Goal: Task Accomplishment & Management: Manage account settings

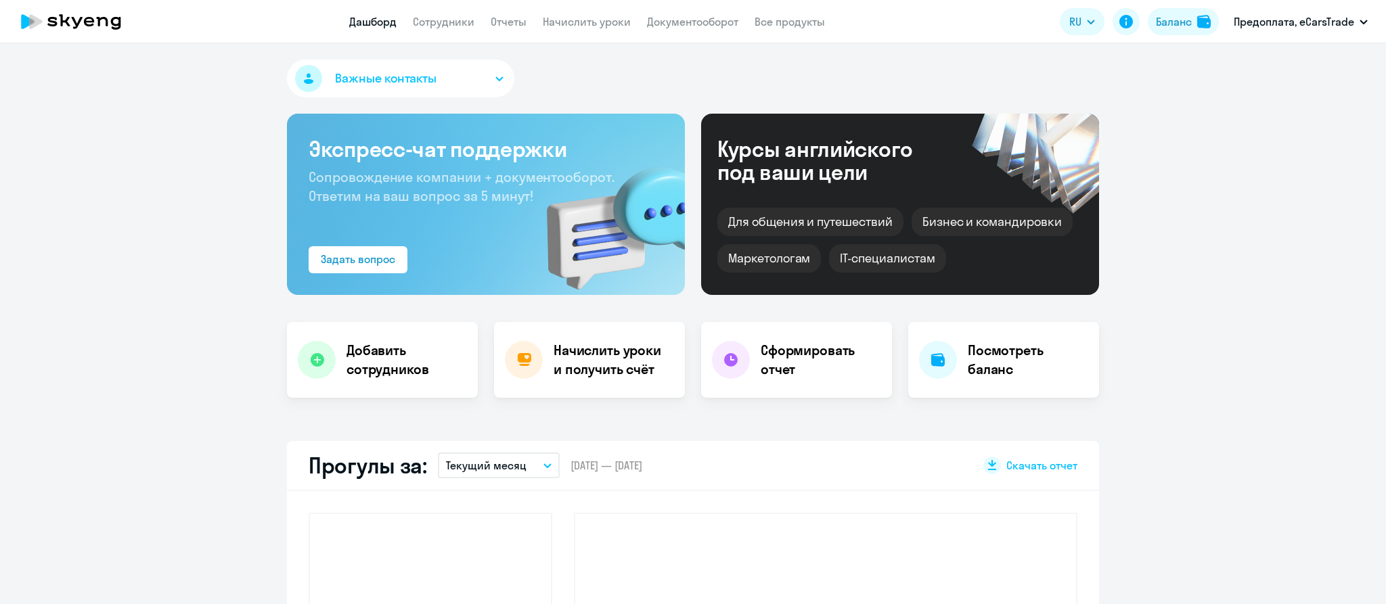
select select "30"
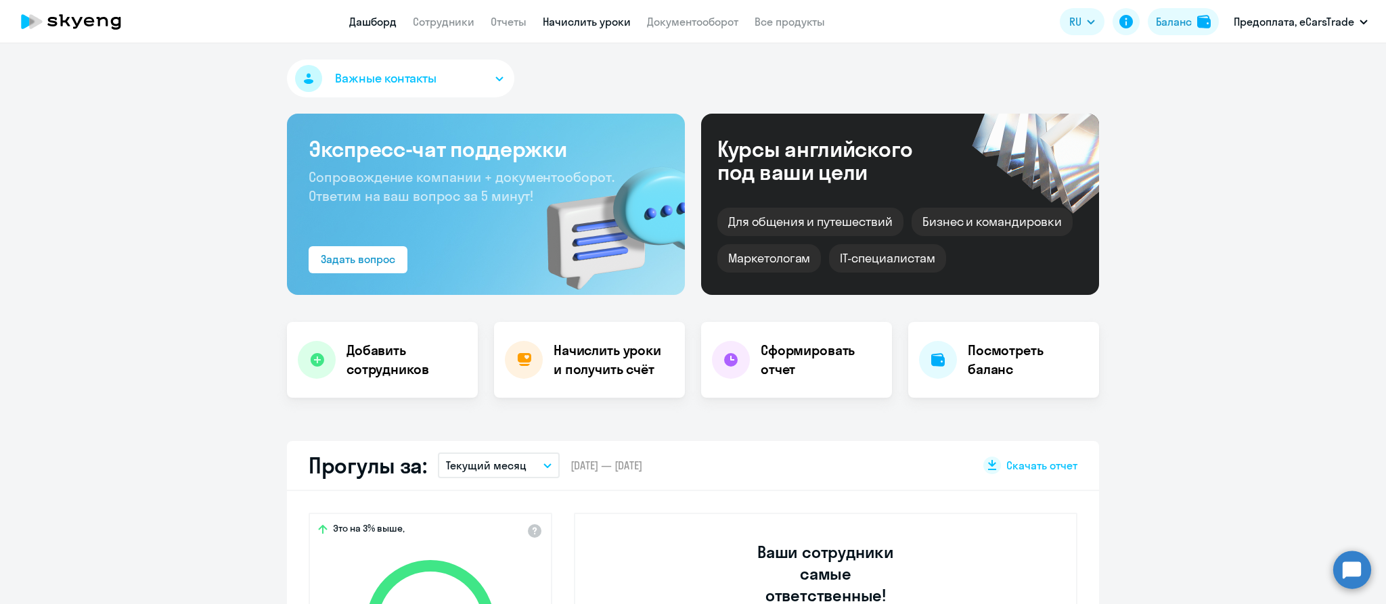
click at [582, 24] on link "Начислить уроки" at bounding box center [587, 22] width 88 height 14
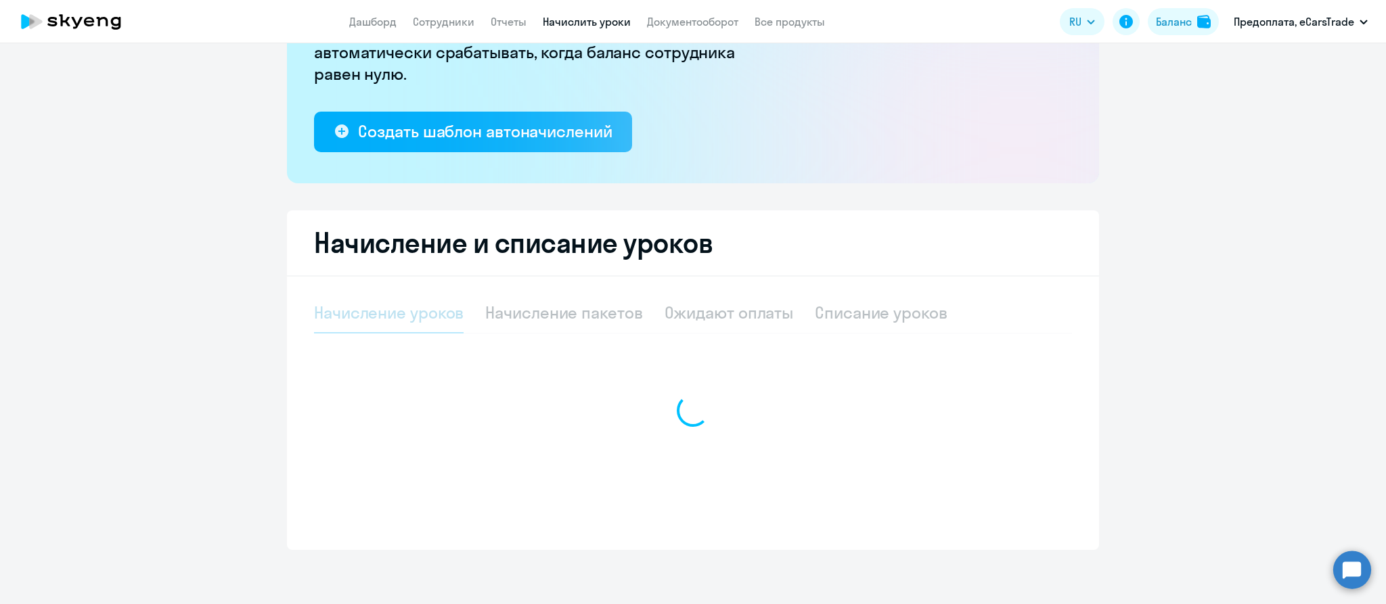
select select "10"
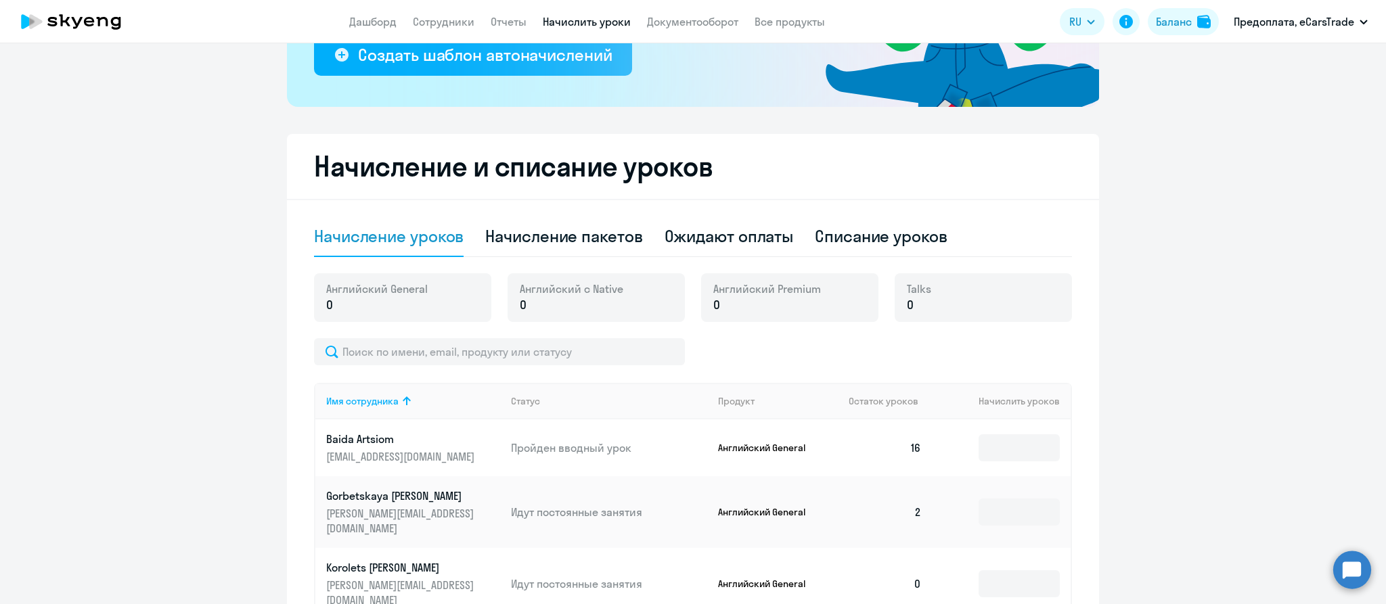
scroll to position [250, 0]
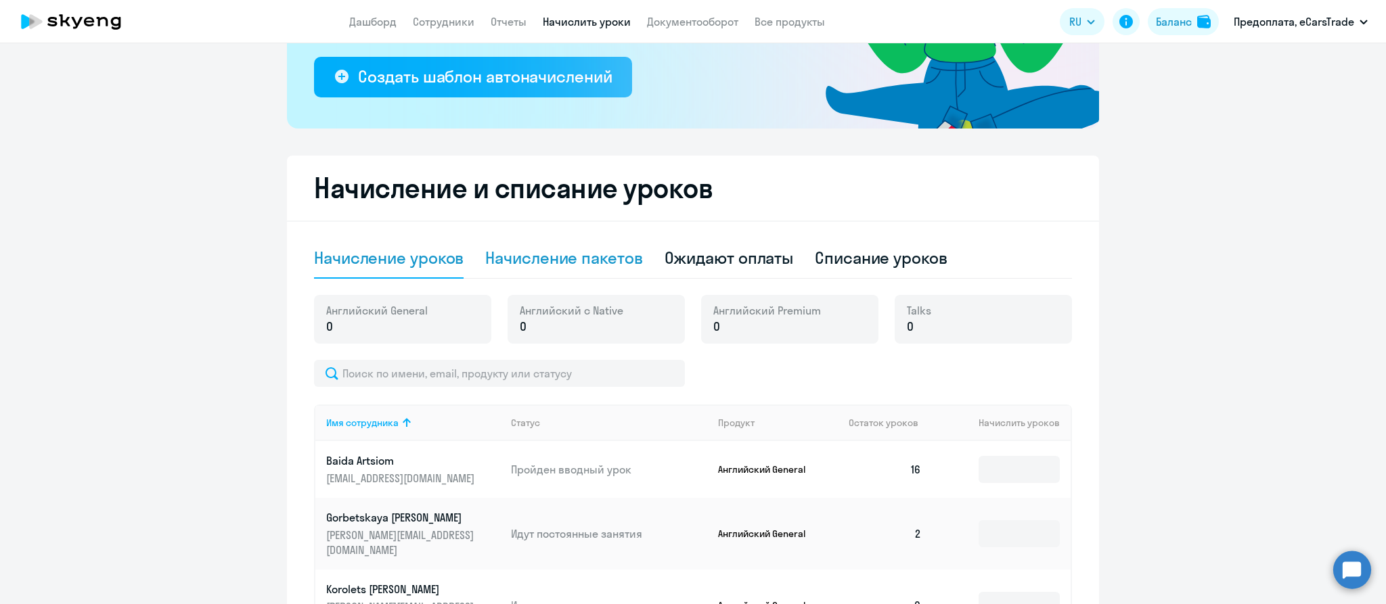
click at [566, 251] on div "Начисление пакетов" at bounding box center [563, 258] width 157 height 22
select select "10"
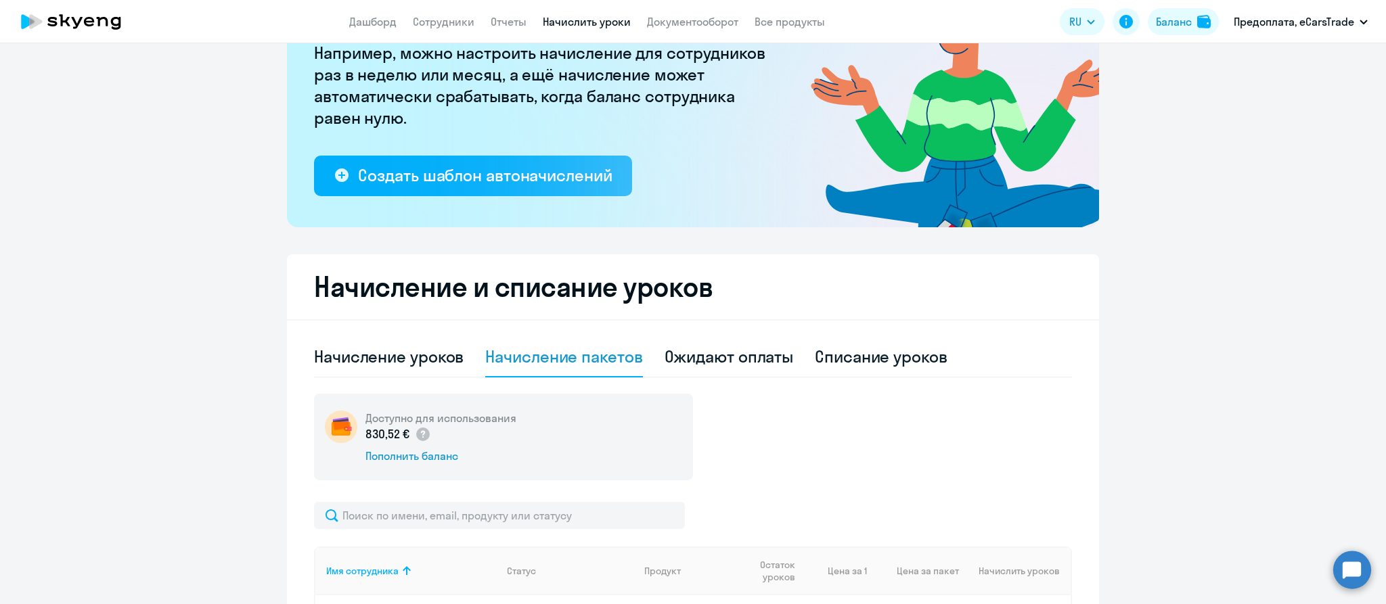
scroll to position [150, 0]
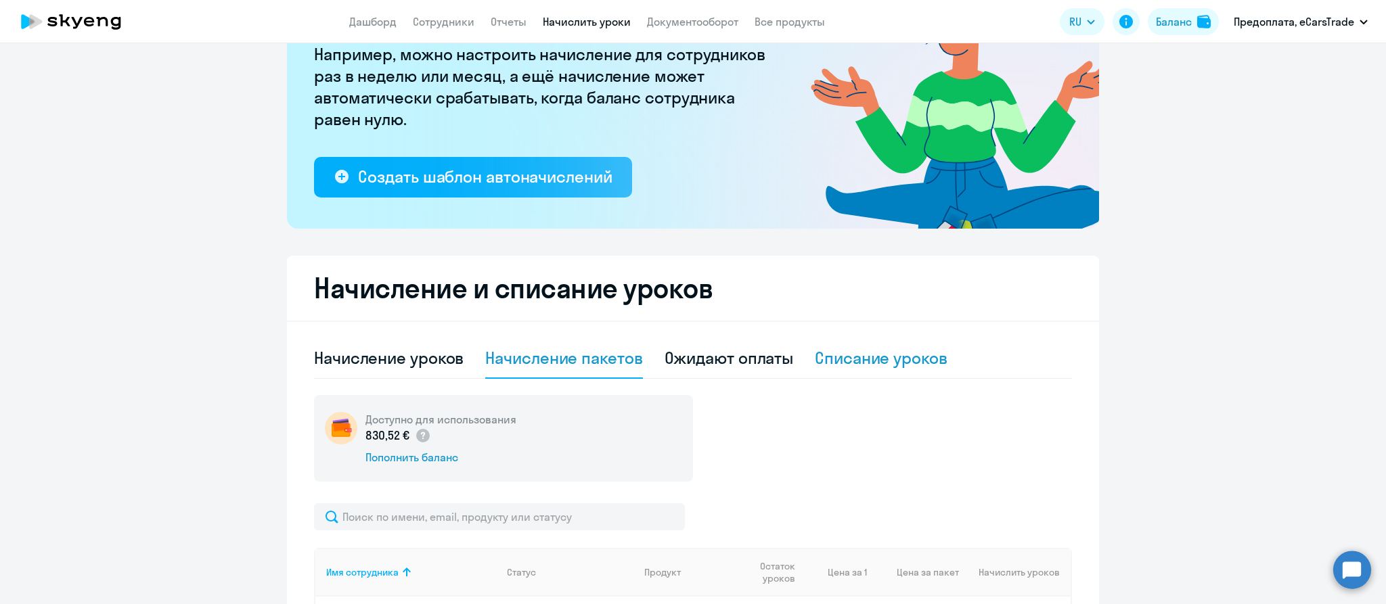
click at [887, 357] on div "Списание уроков" at bounding box center [881, 358] width 133 height 22
select select "10"
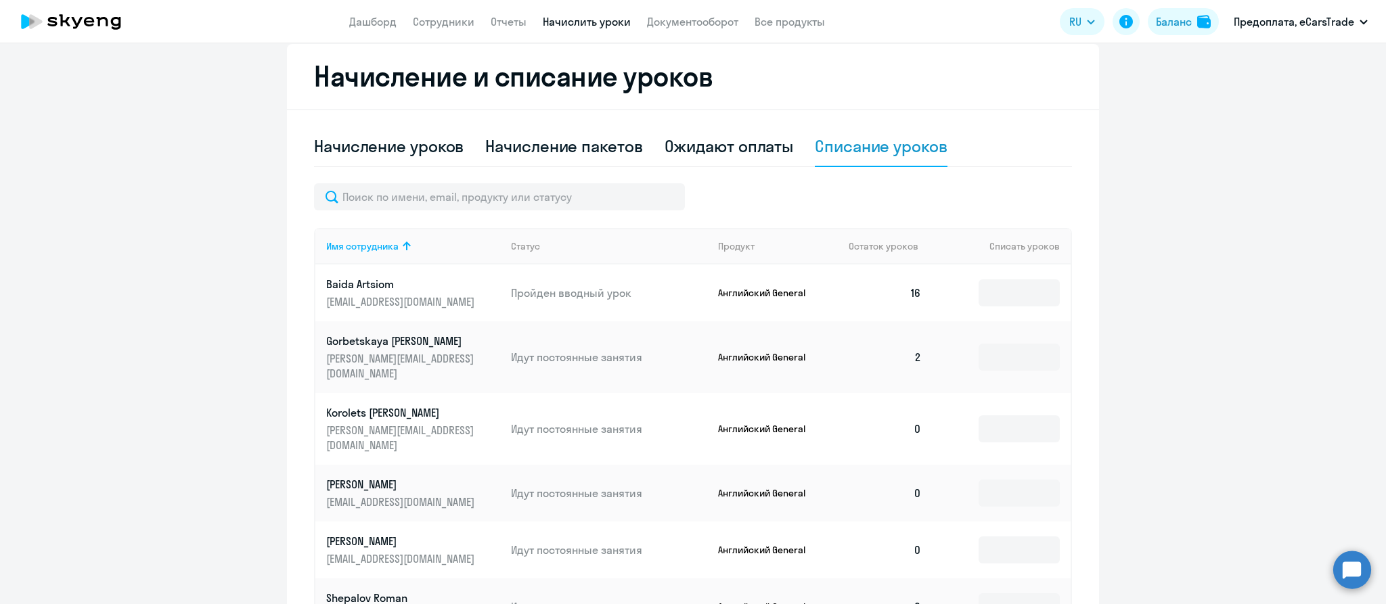
scroll to position [0, 0]
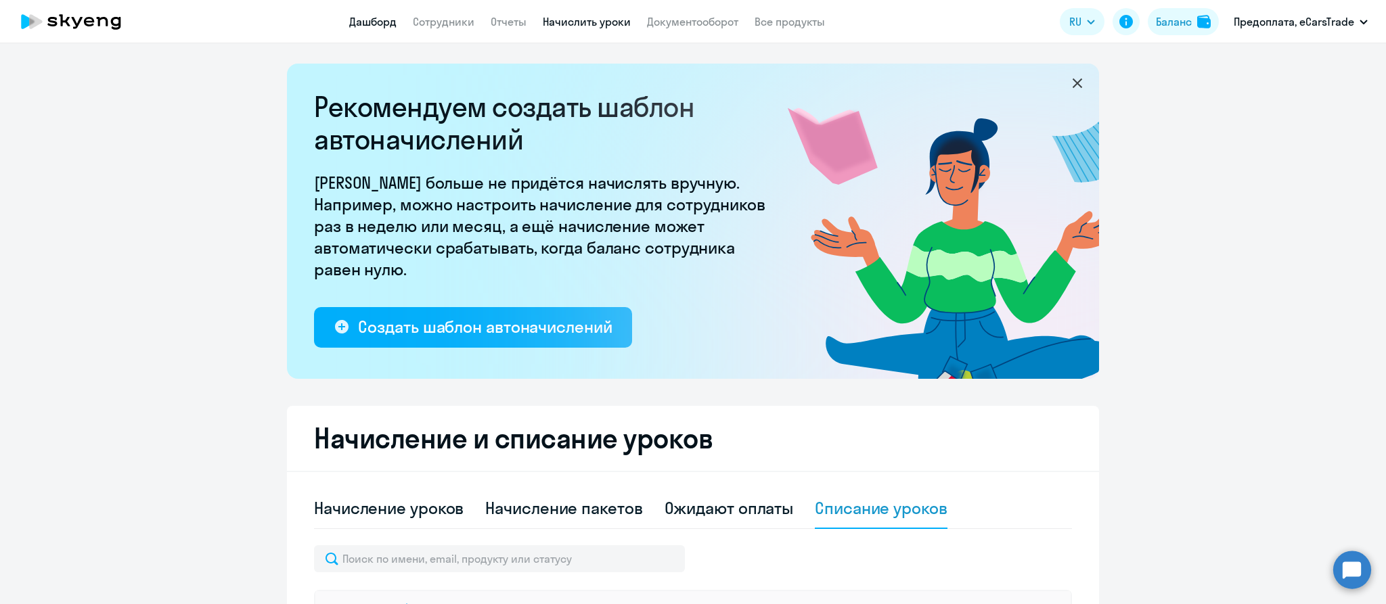
click at [379, 18] on link "Дашборд" at bounding box center [372, 22] width 47 height 14
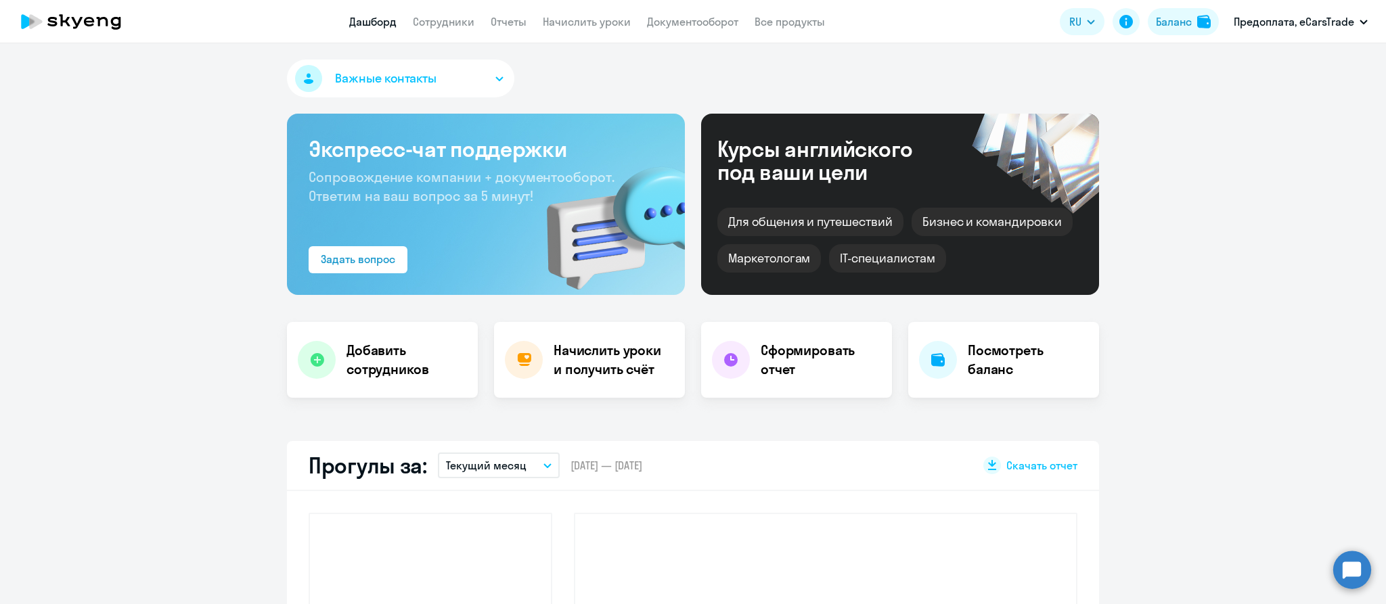
select select "30"
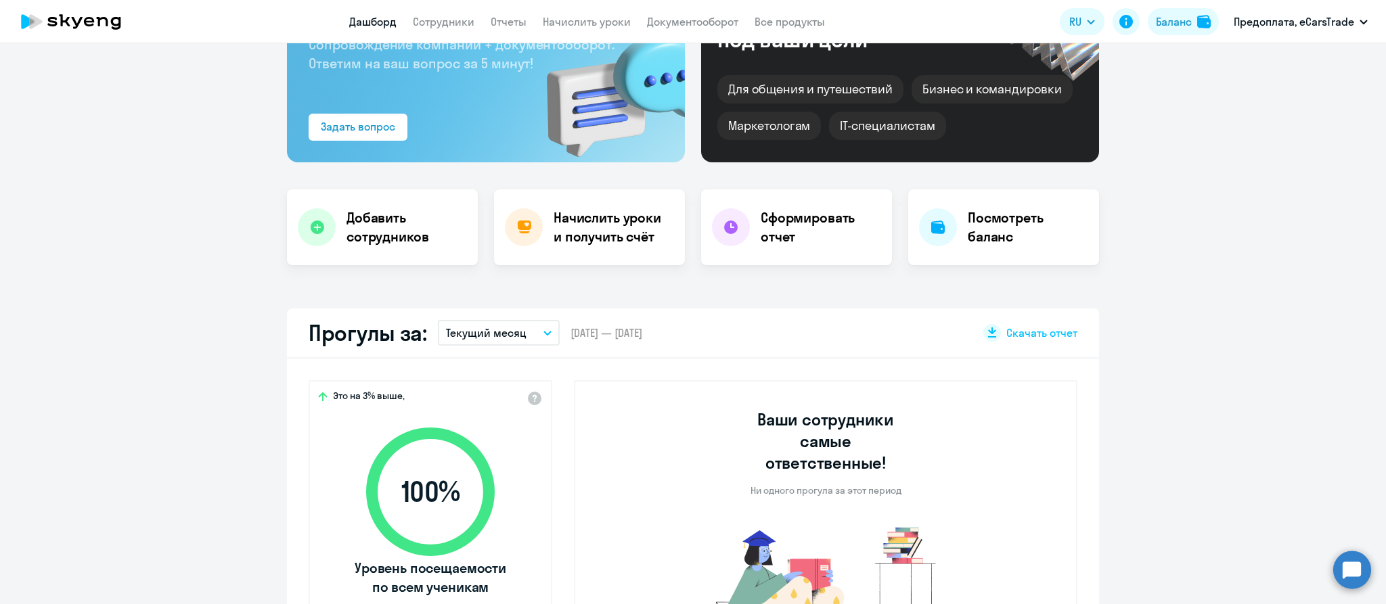
scroll to position [133, 0]
click at [986, 217] on h4 "Посмотреть баланс" at bounding box center [1028, 227] width 120 height 38
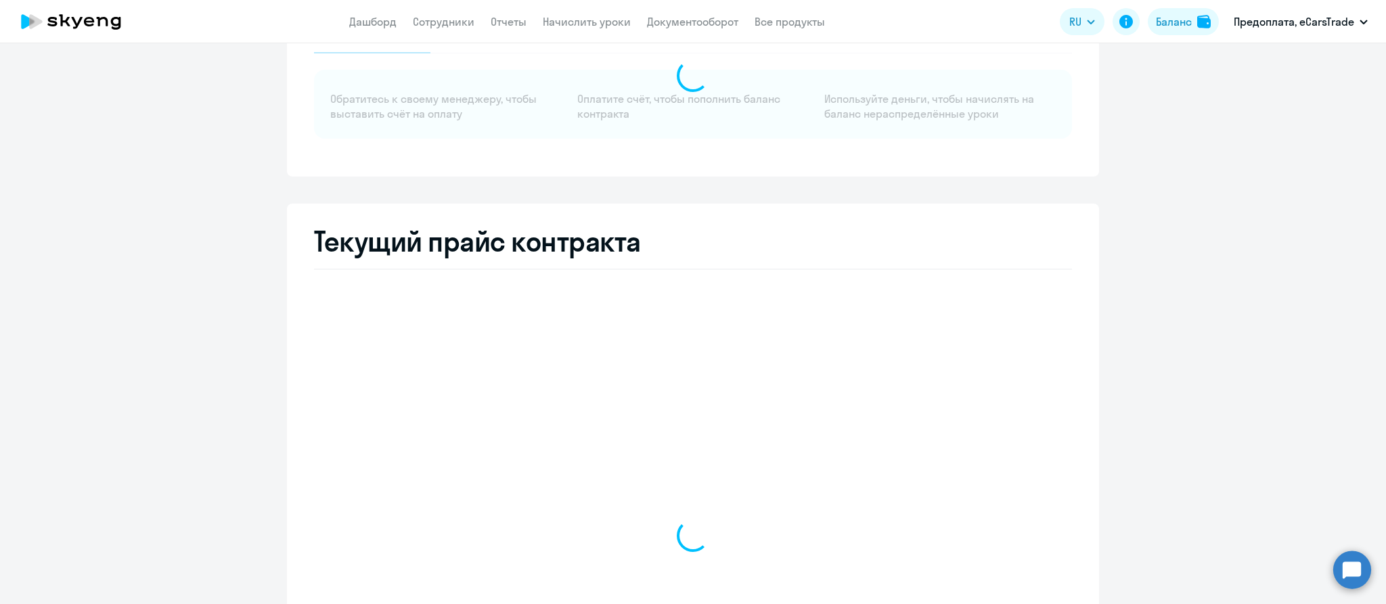
select select "english_adult_not_native_speaker"
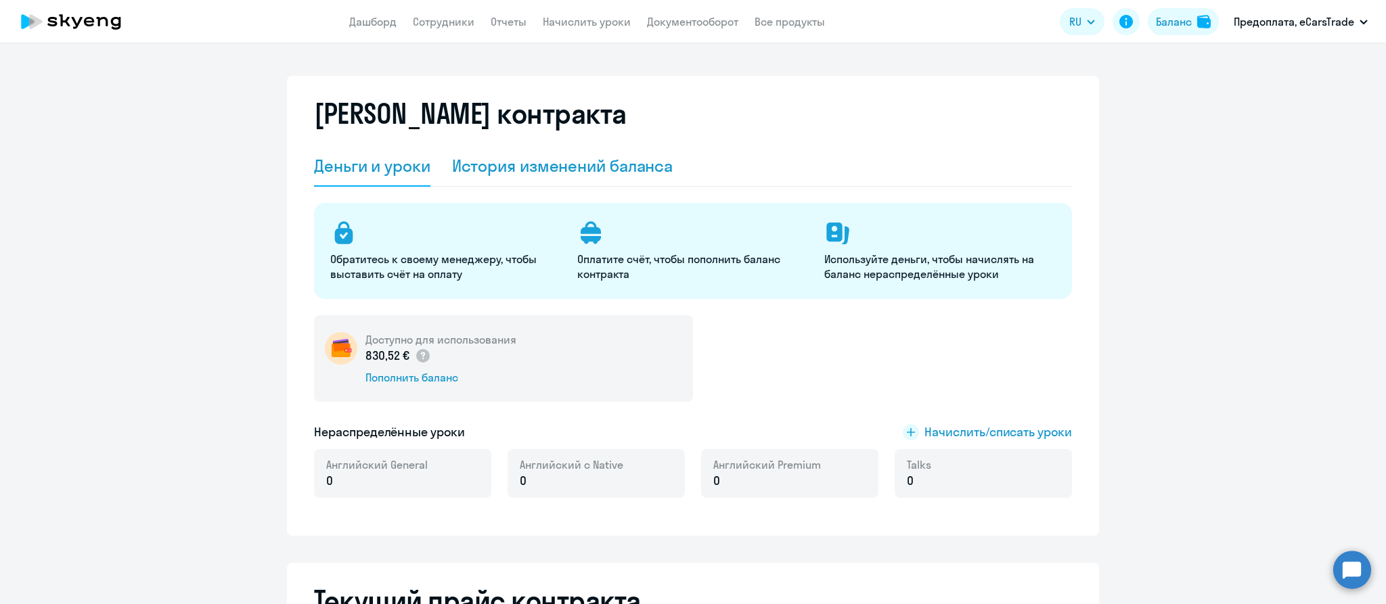
click at [552, 171] on div "История изменений баланса" at bounding box center [562, 166] width 221 height 22
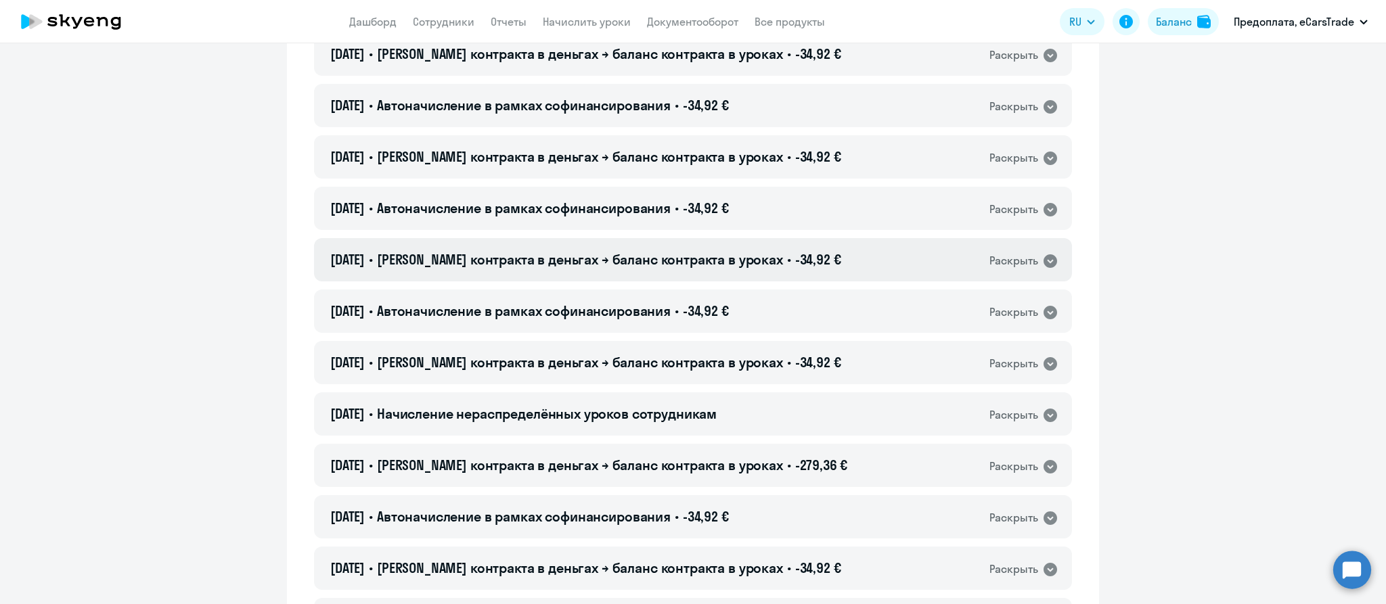
scroll to position [650, 0]
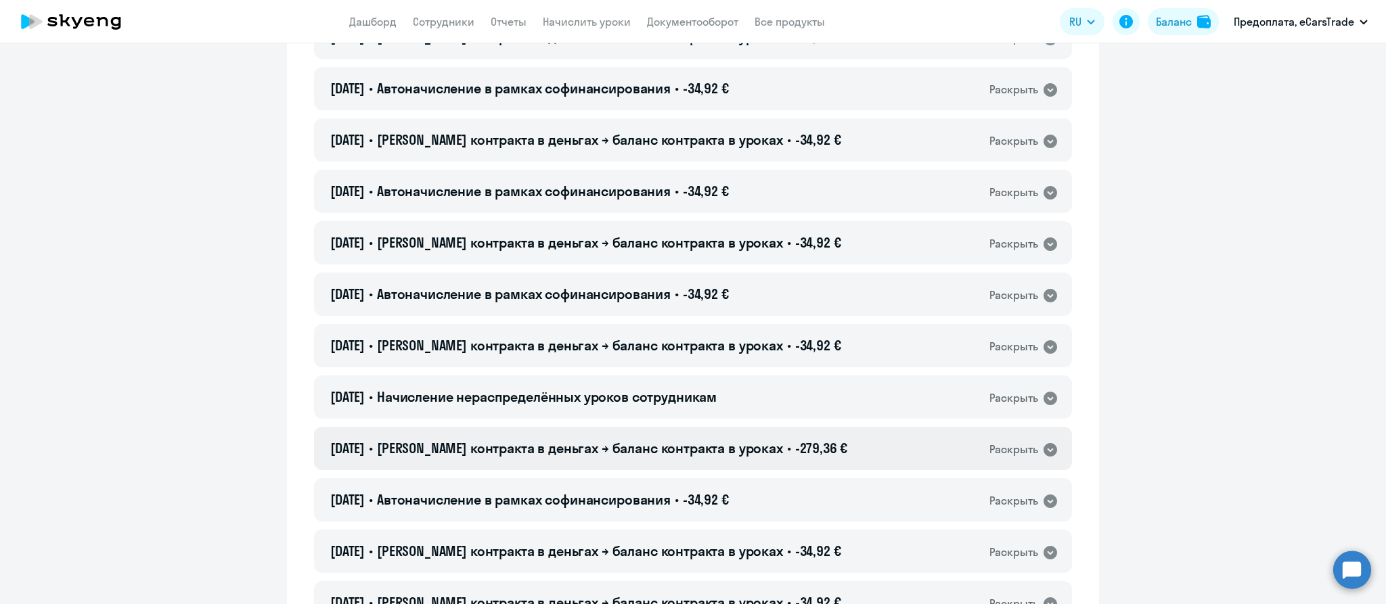
click at [1031, 451] on div "Раскрыть" at bounding box center [1013, 449] width 49 height 17
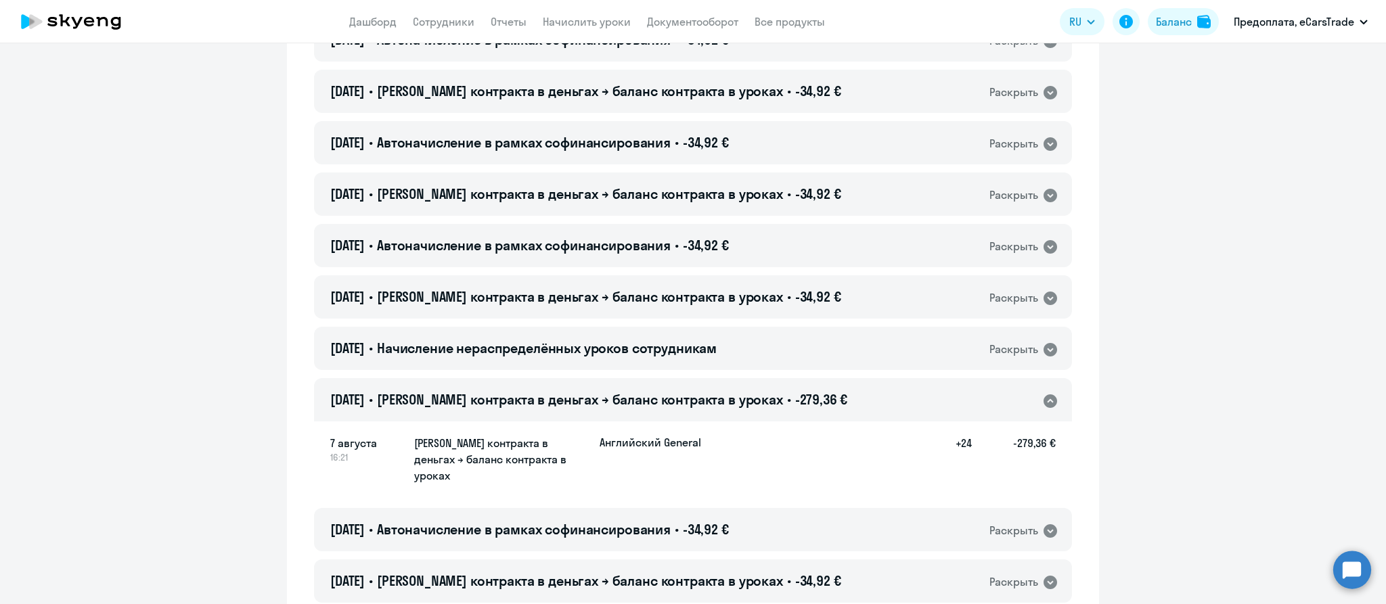
scroll to position [701, 0]
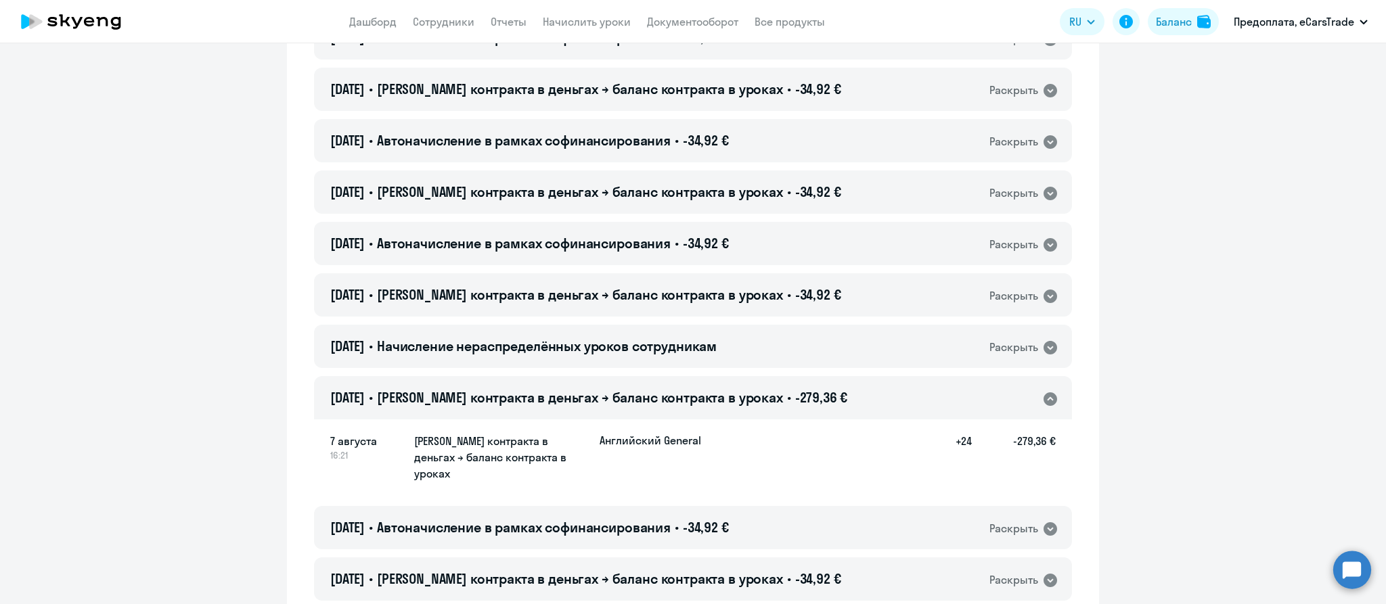
click at [964, 442] on h5 "+24" at bounding box center [949, 458] width 43 height 50
click at [1030, 441] on h5 "-279,36 €" at bounding box center [1014, 458] width 84 height 50
click at [721, 459] on div "7 августа 16:21 [PERSON_NAME] контракта в деньгах → баланс контракта в уроках А…" at bounding box center [692, 458] width 725 height 50
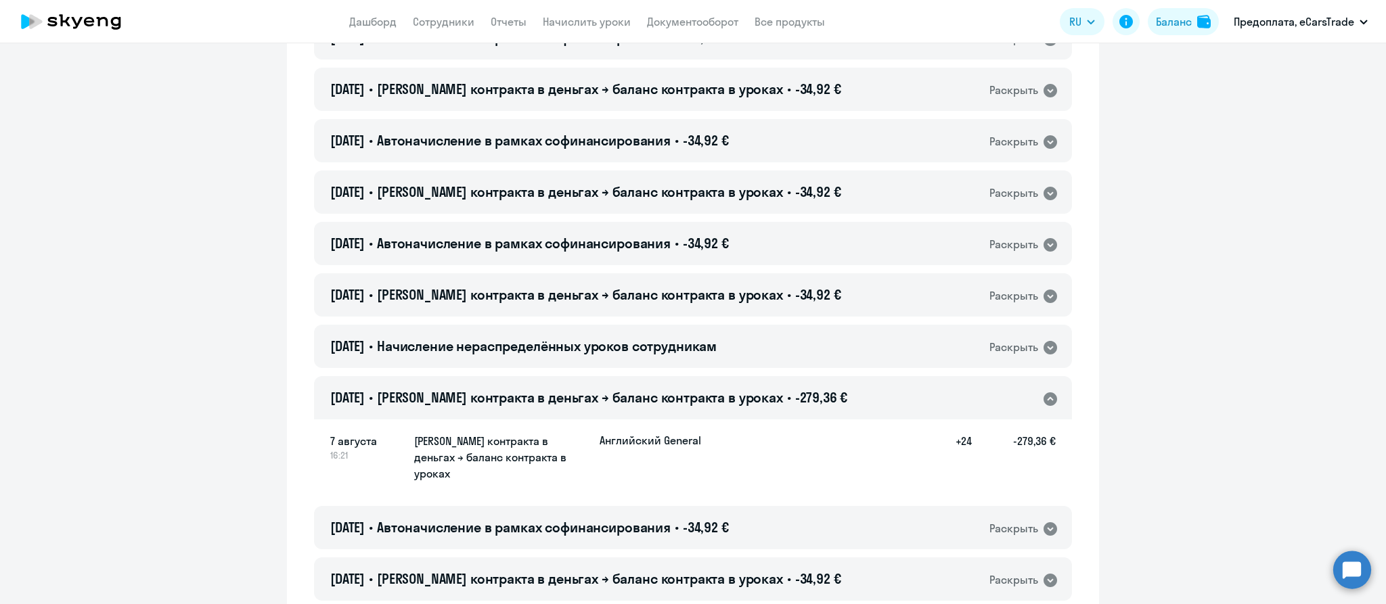
click at [1040, 392] on div "Раскрыть" at bounding box center [1023, 399] width 69 height 18
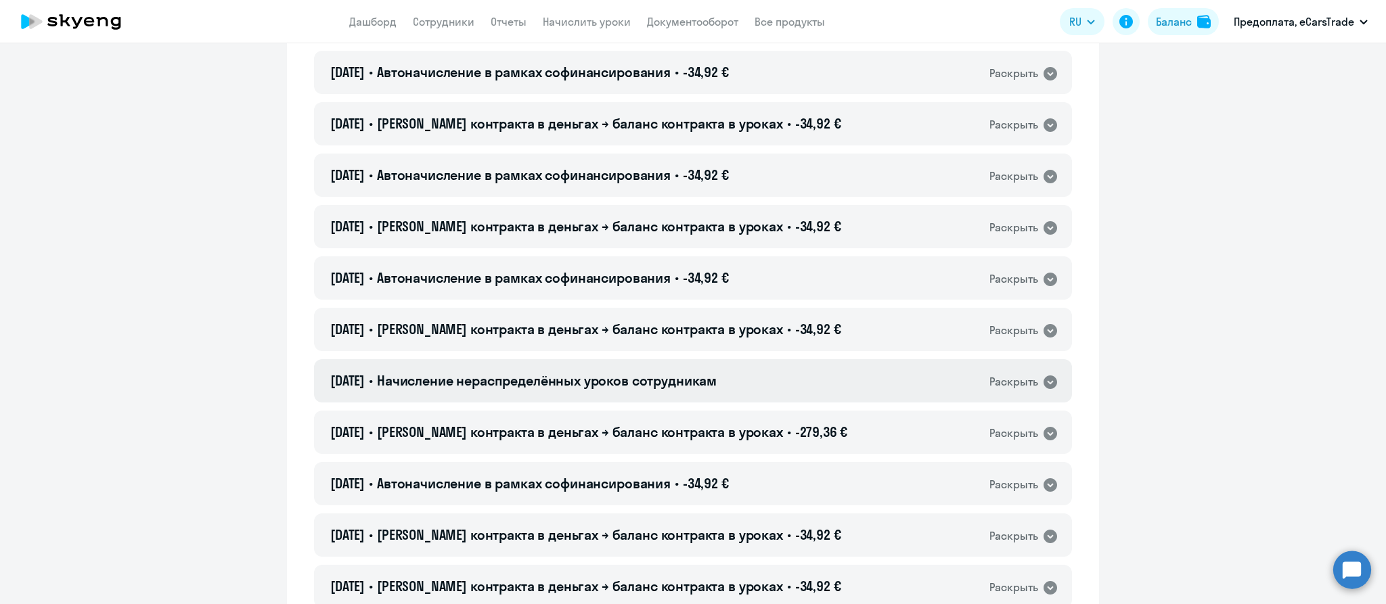
scroll to position [663, 0]
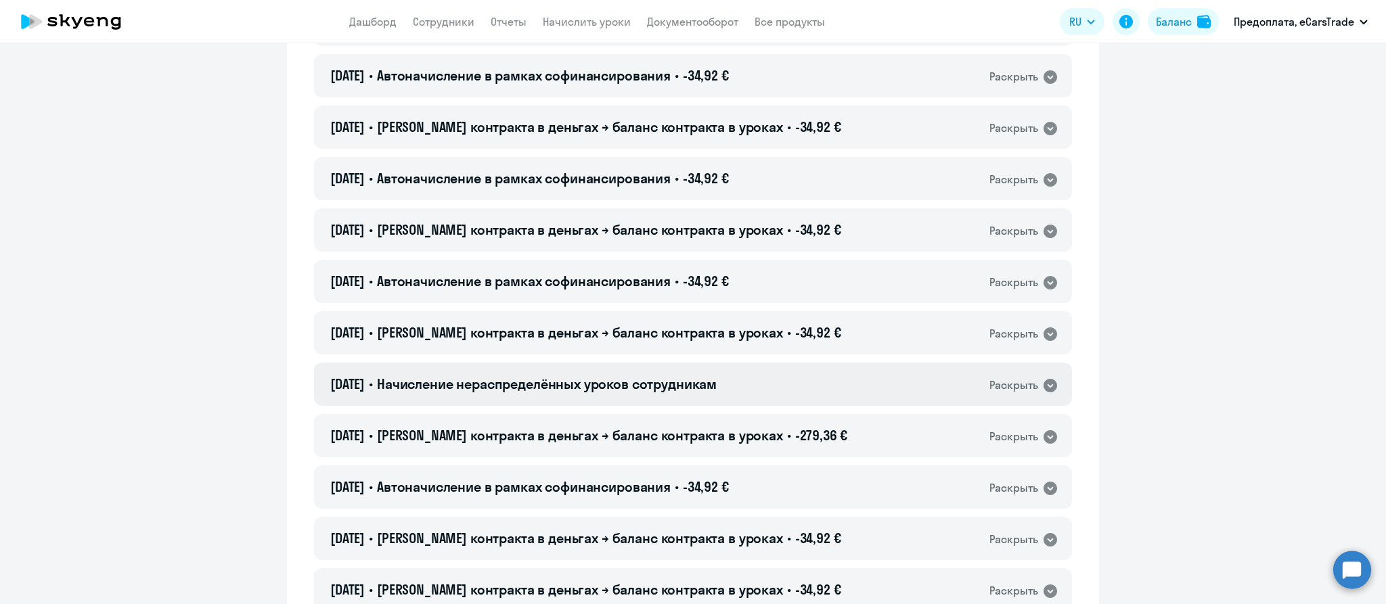
click at [956, 386] on div "[DATE] • Начисление нераспределённых уроков сотрудникам Раскрыть" at bounding box center [693, 384] width 758 height 43
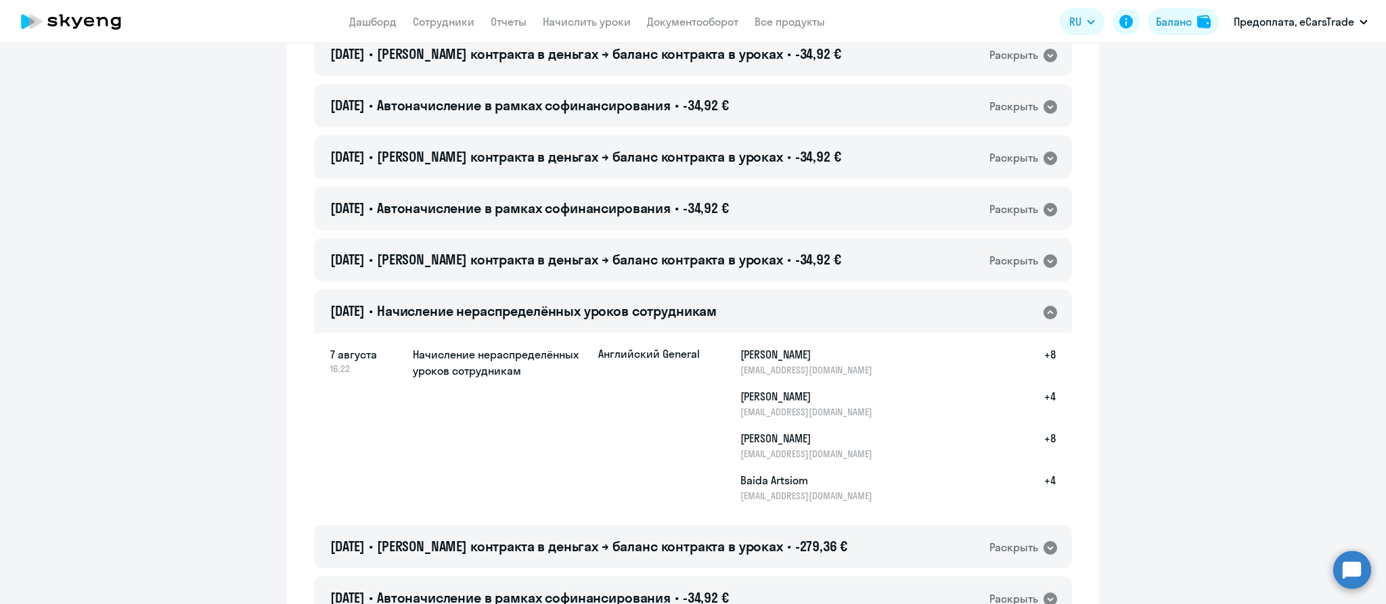
scroll to position [765, 0]
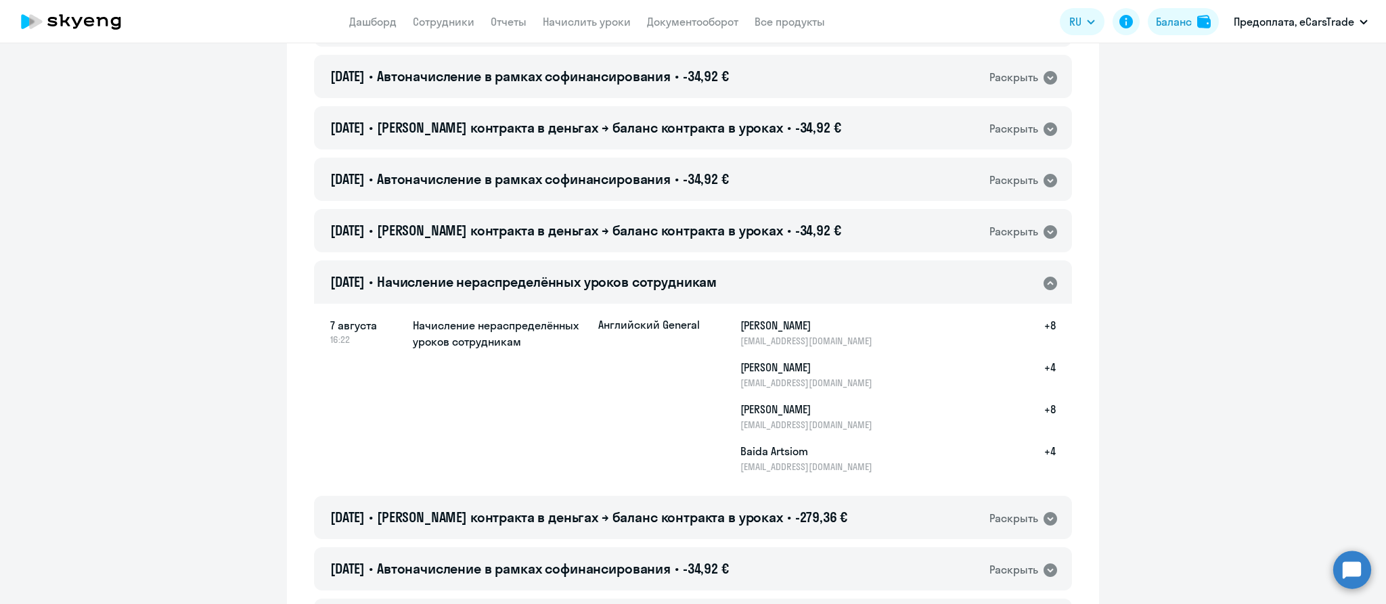
click at [1049, 284] on icon at bounding box center [1050, 283] width 16 height 16
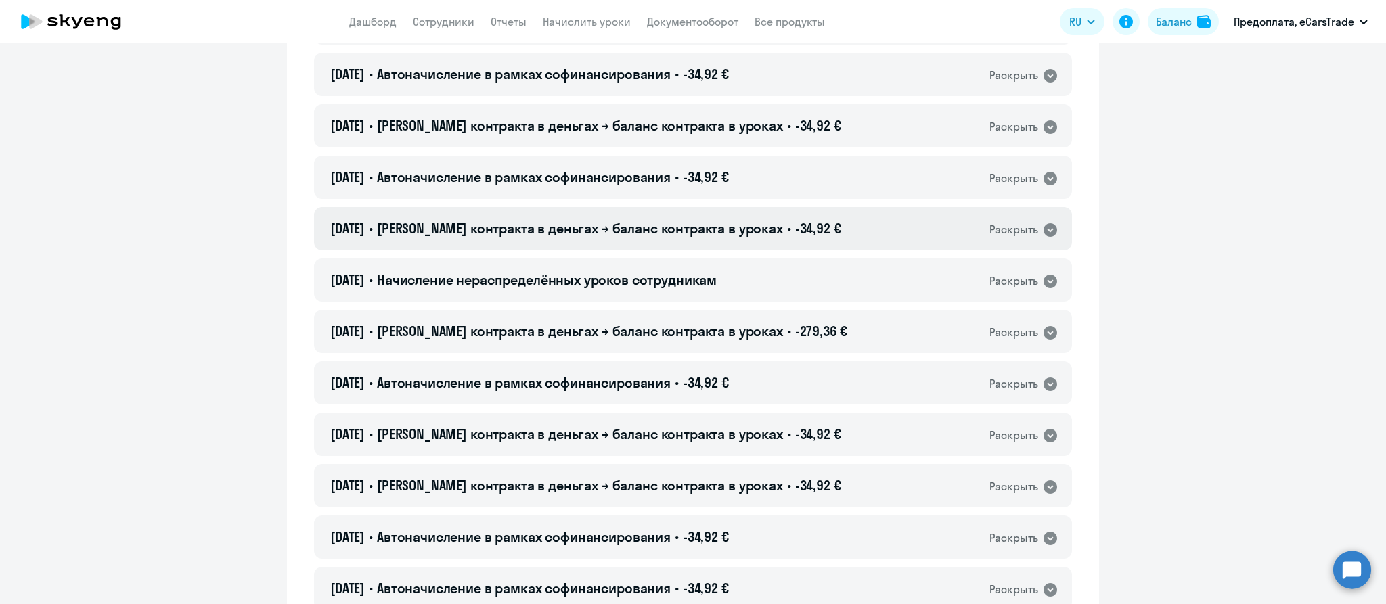
scroll to position [780, 0]
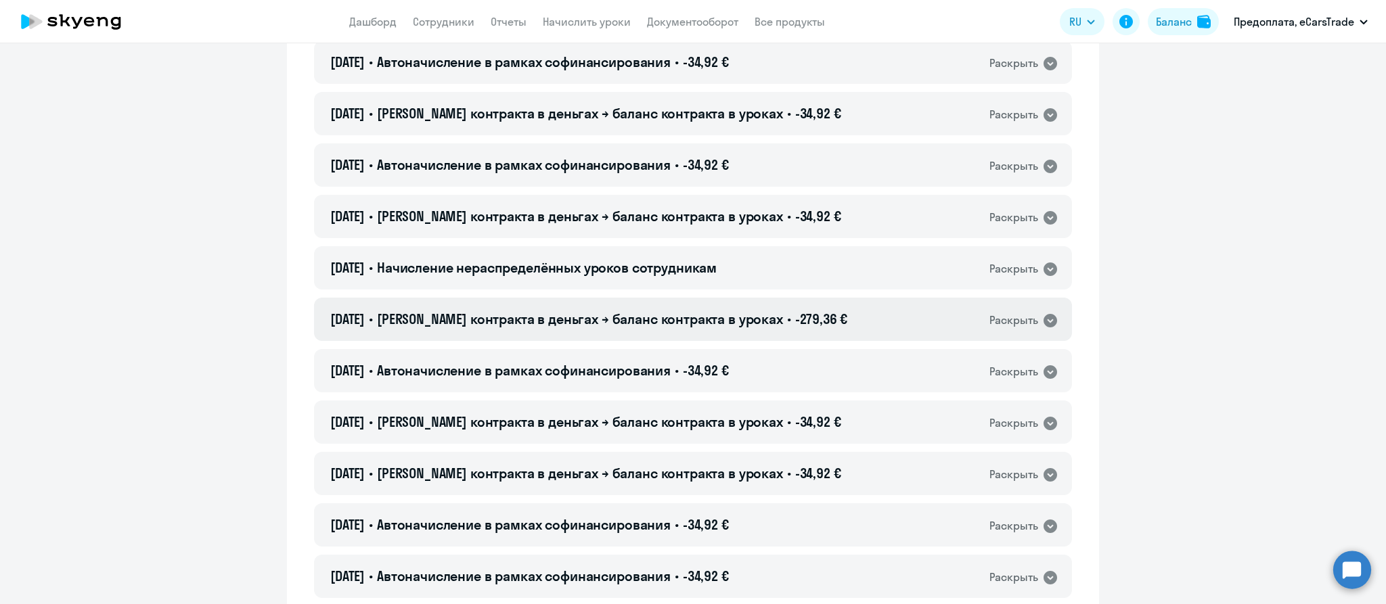
click at [1002, 319] on div "Раскрыть" at bounding box center [1013, 320] width 49 height 17
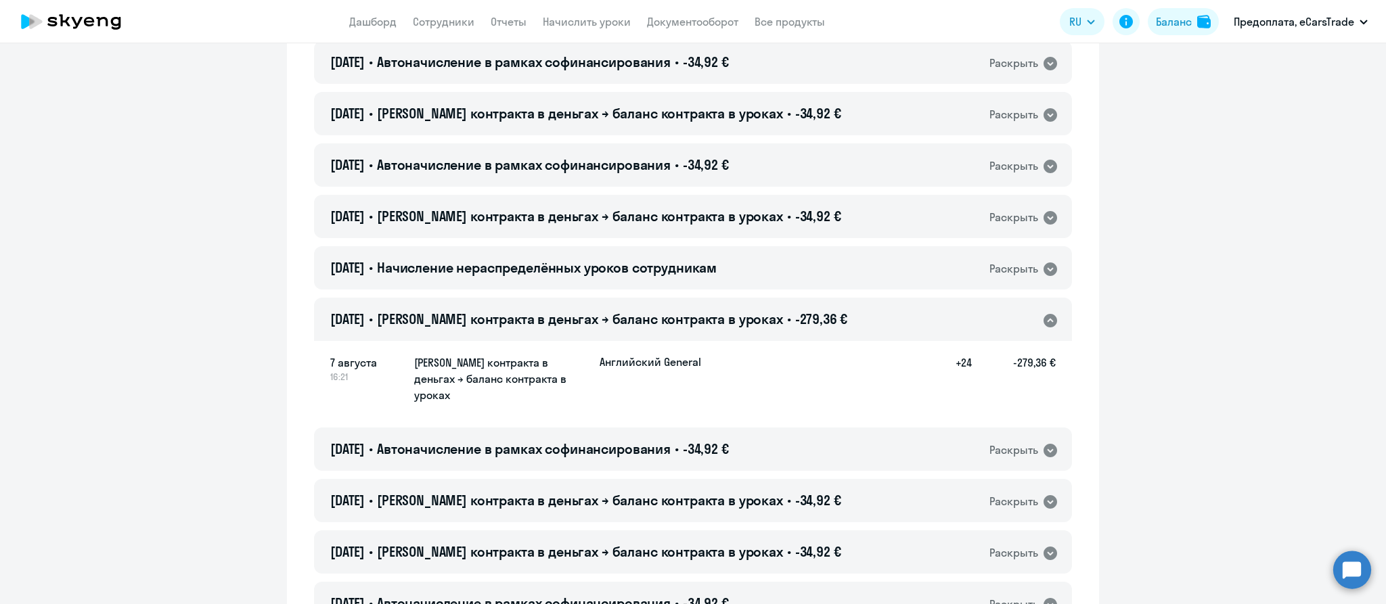
click at [1047, 320] on icon at bounding box center [1050, 321] width 14 height 14
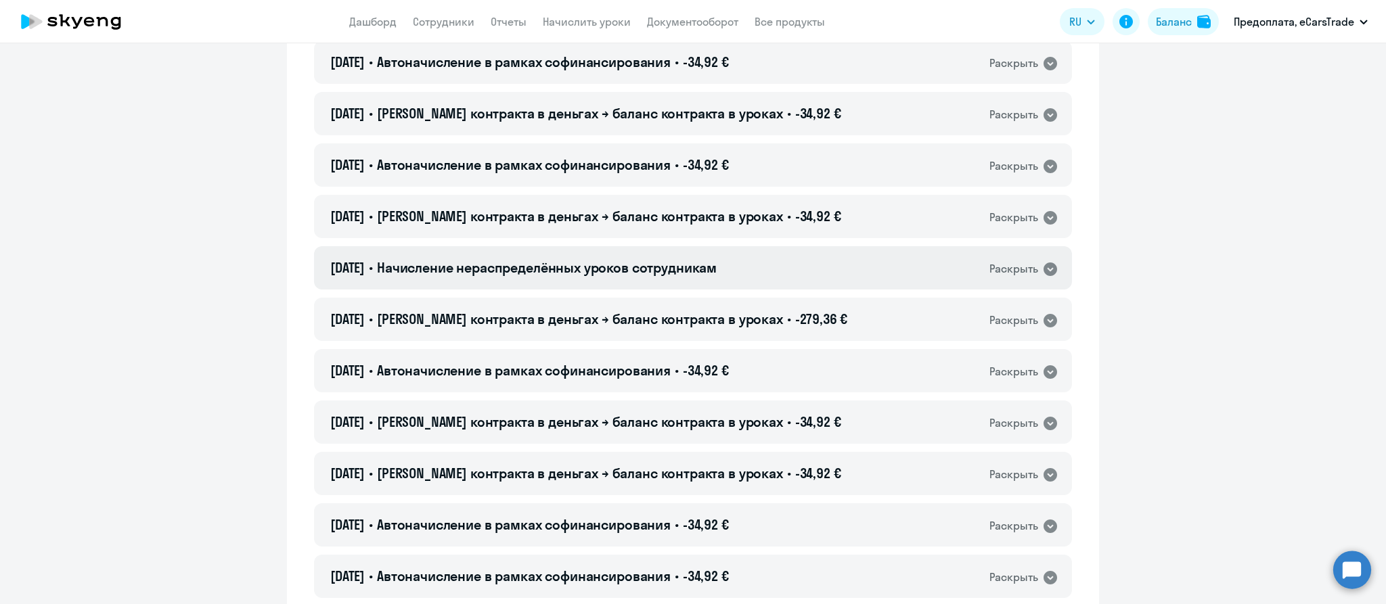
click at [1023, 268] on div "Раскрыть" at bounding box center [1013, 269] width 49 height 17
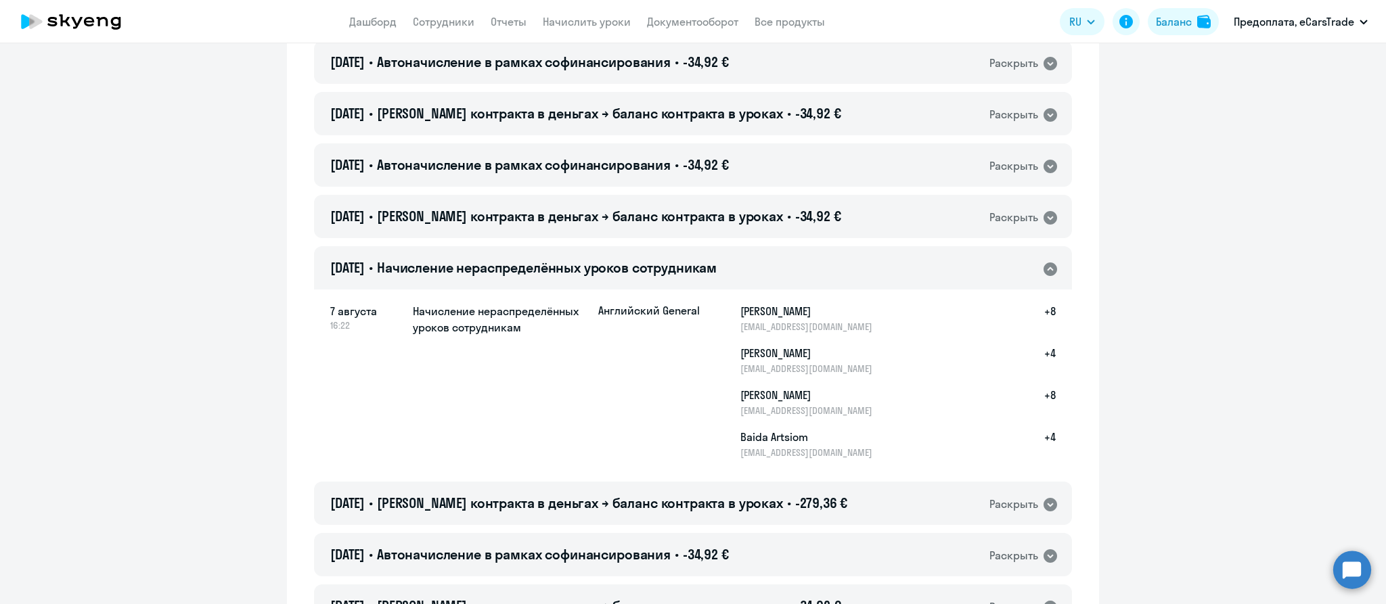
click at [1047, 273] on icon at bounding box center [1050, 270] width 14 height 14
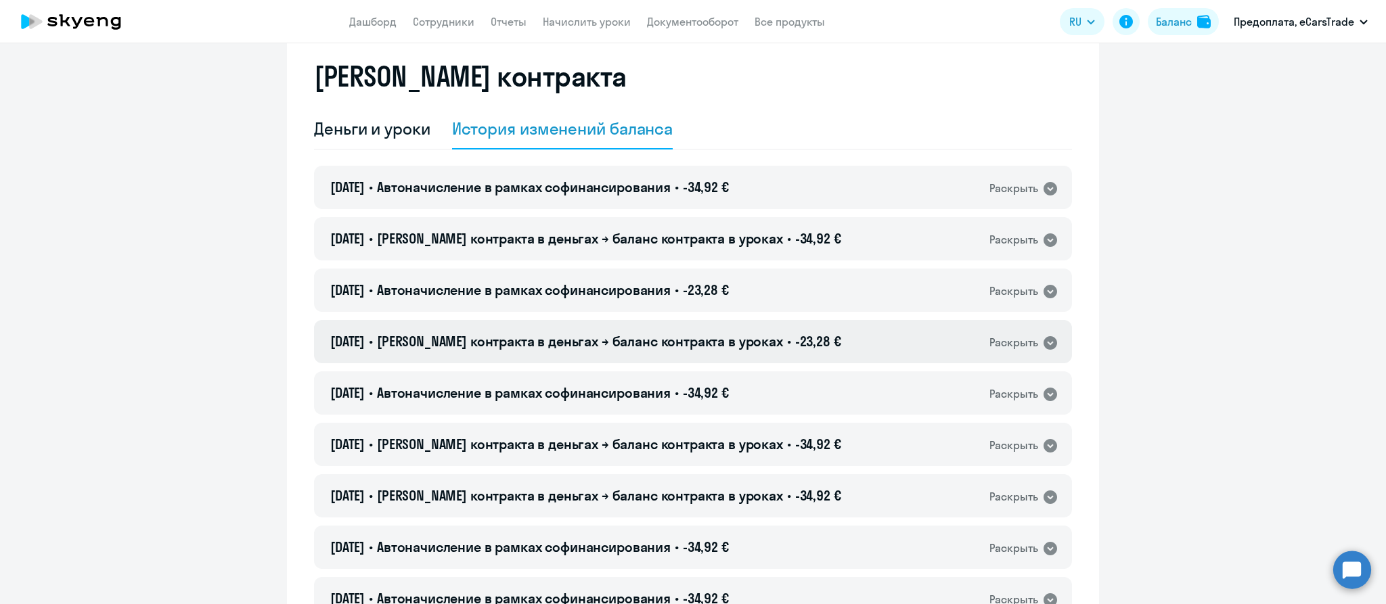
scroll to position [0, 0]
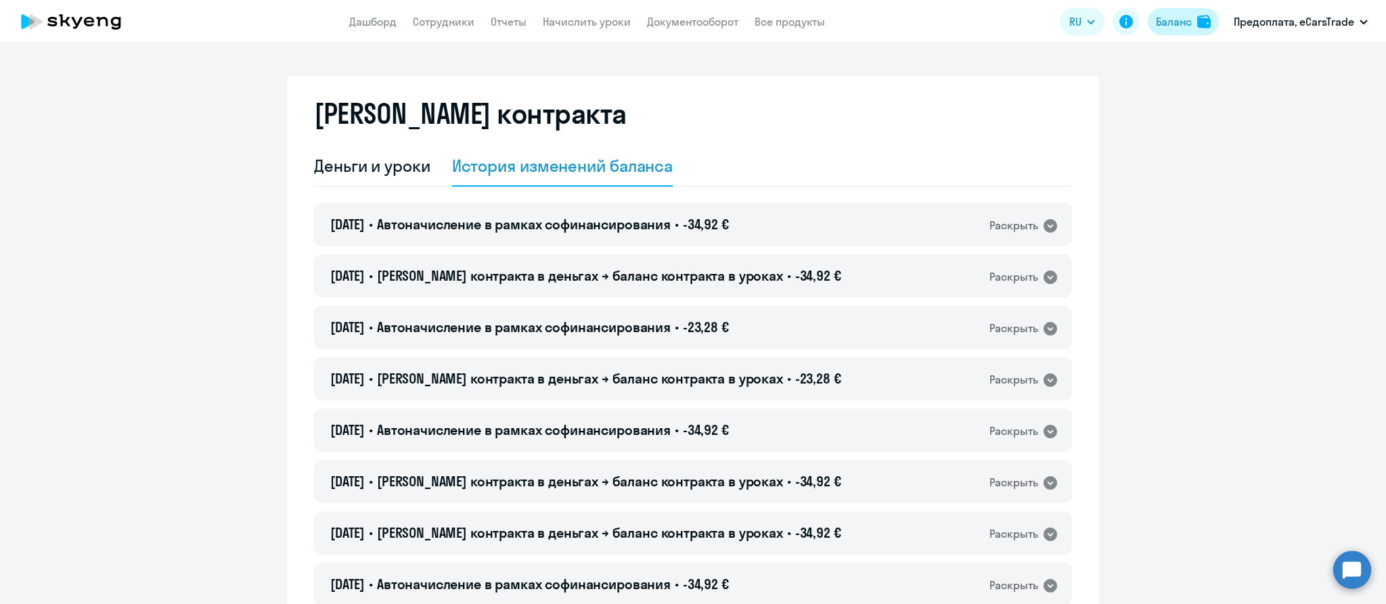
click at [1173, 20] on div "Баланс" at bounding box center [1174, 22] width 36 height 16
click at [1180, 24] on div "Баланс" at bounding box center [1174, 22] width 36 height 16
click at [341, 168] on div "Деньги и уроки" at bounding box center [372, 166] width 116 height 22
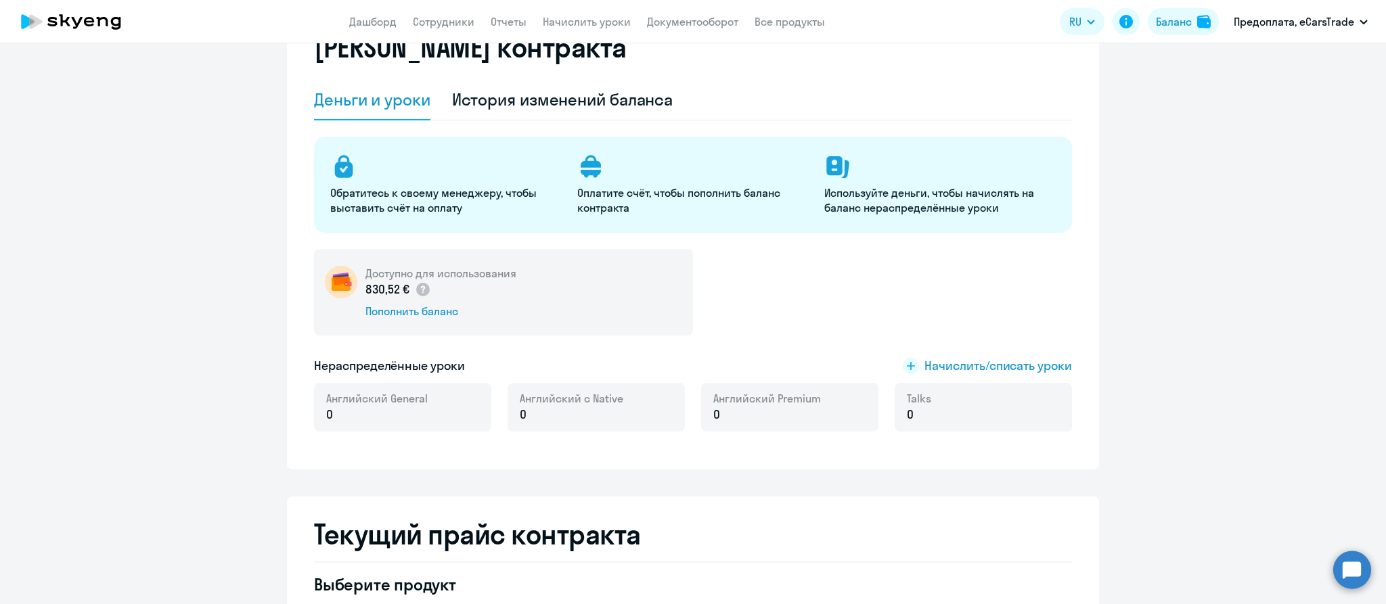
scroll to position [63, 0]
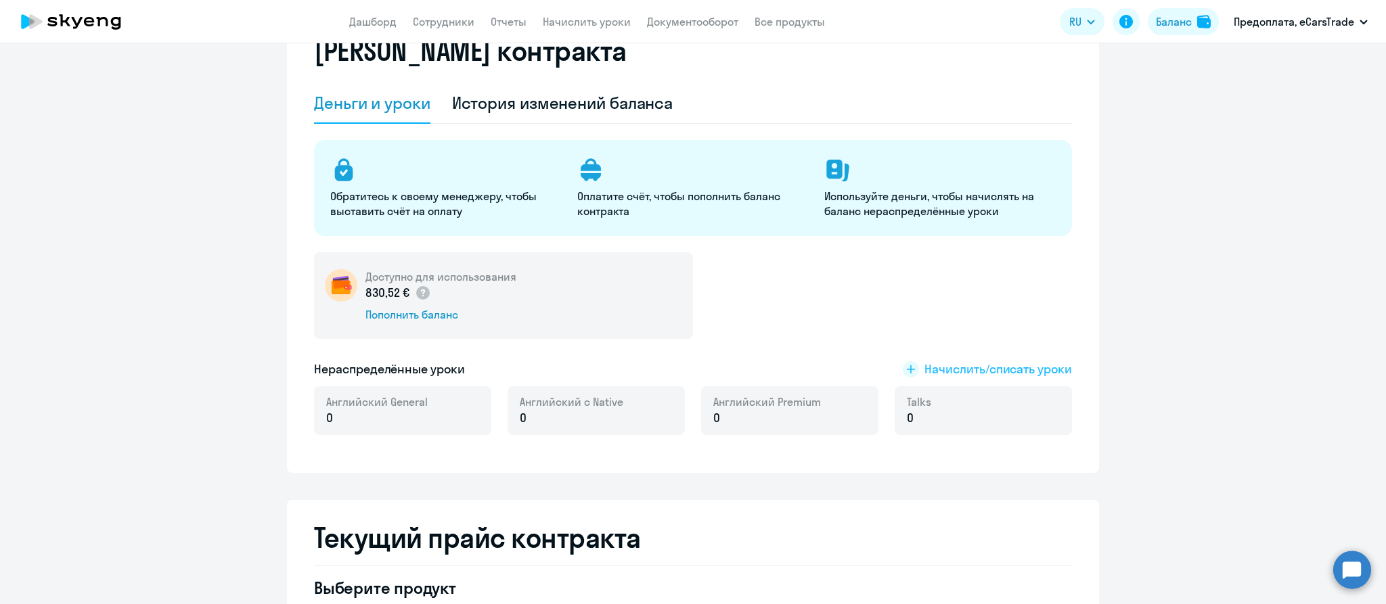
click at [991, 367] on span "Начислить/списать уроки" at bounding box center [998, 370] width 148 height 18
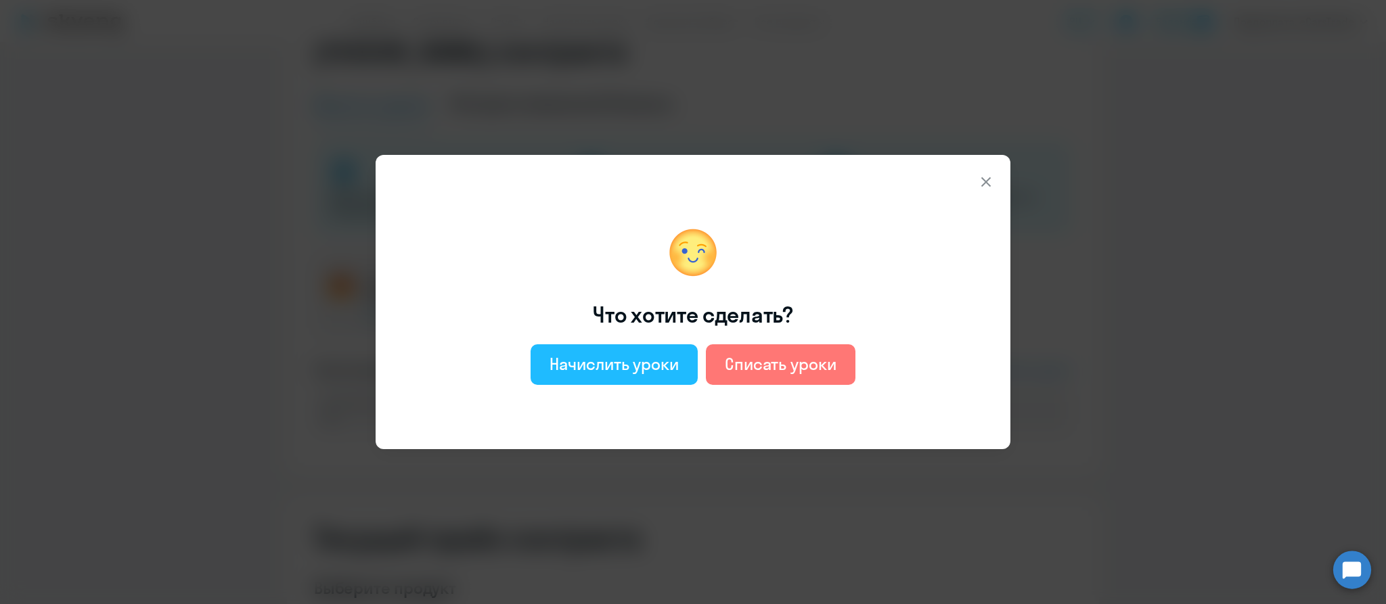
click at [639, 365] on div "Начислить уроки" at bounding box center [613, 364] width 129 height 22
select select "english_adult_not_native_speaker"
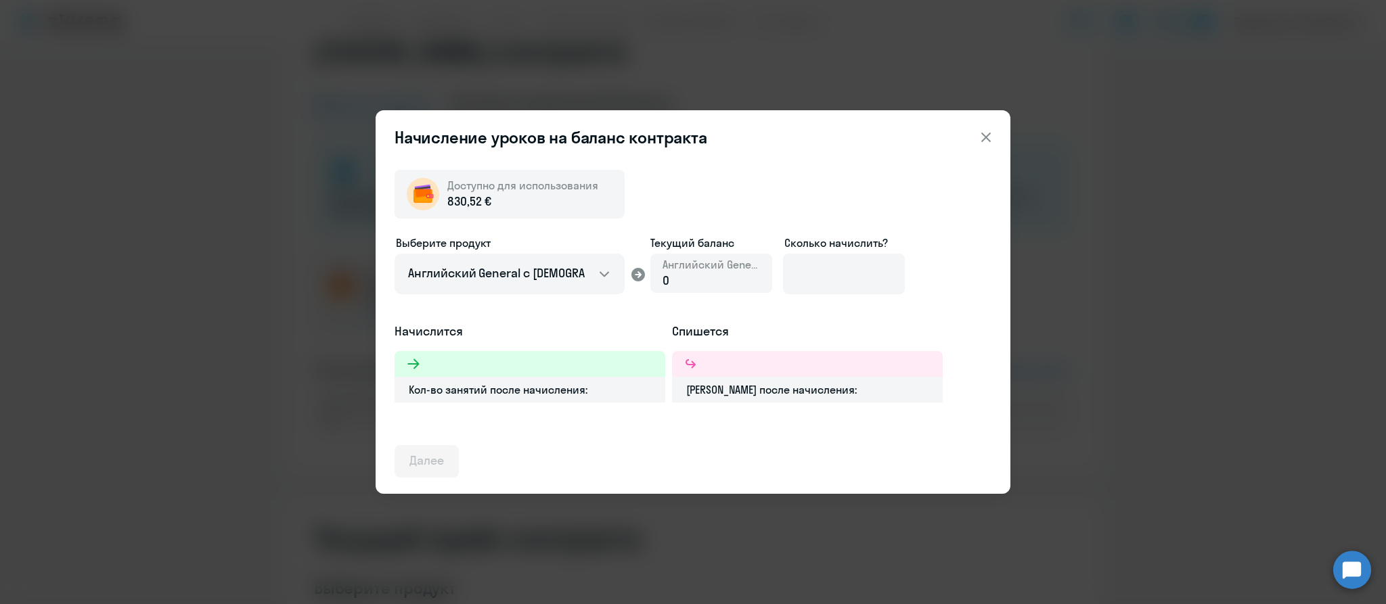
click at [516, 368] on div at bounding box center [529, 364] width 271 height 26
click at [516, 394] on div "Кол-во занятий после начисления:" at bounding box center [529, 390] width 271 height 26
click at [679, 282] on div "0" at bounding box center [710, 281] width 97 height 18
click at [871, 272] on input at bounding box center [844, 274] width 122 height 41
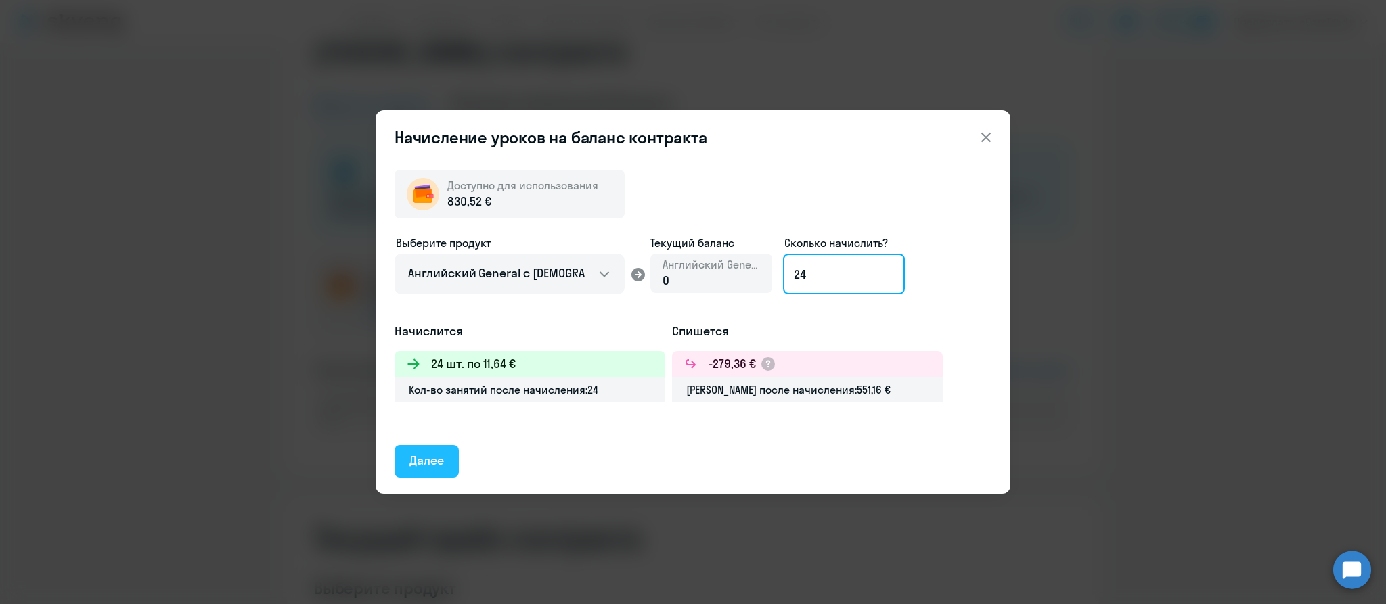
type input "24"
click at [428, 463] on div "Далее" at bounding box center [426, 461] width 35 height 18
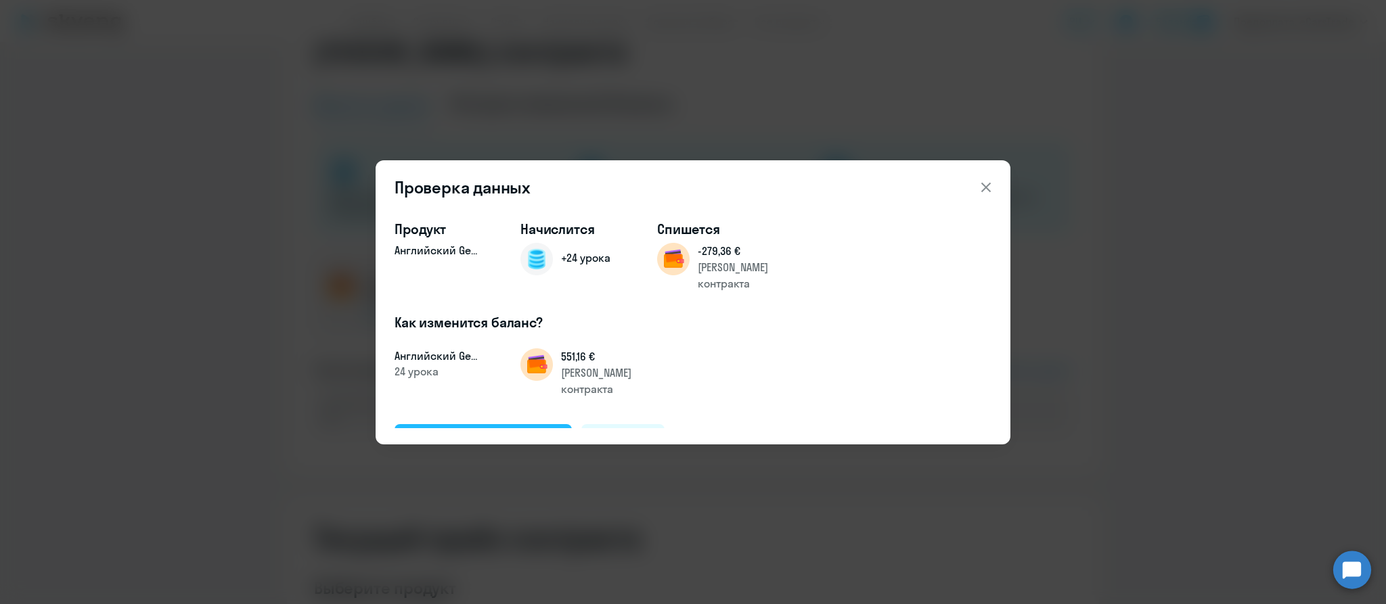
click at [497, 431] on div "Подтвердить и начислить" at bounding box center [483, 440] width 148 height 18
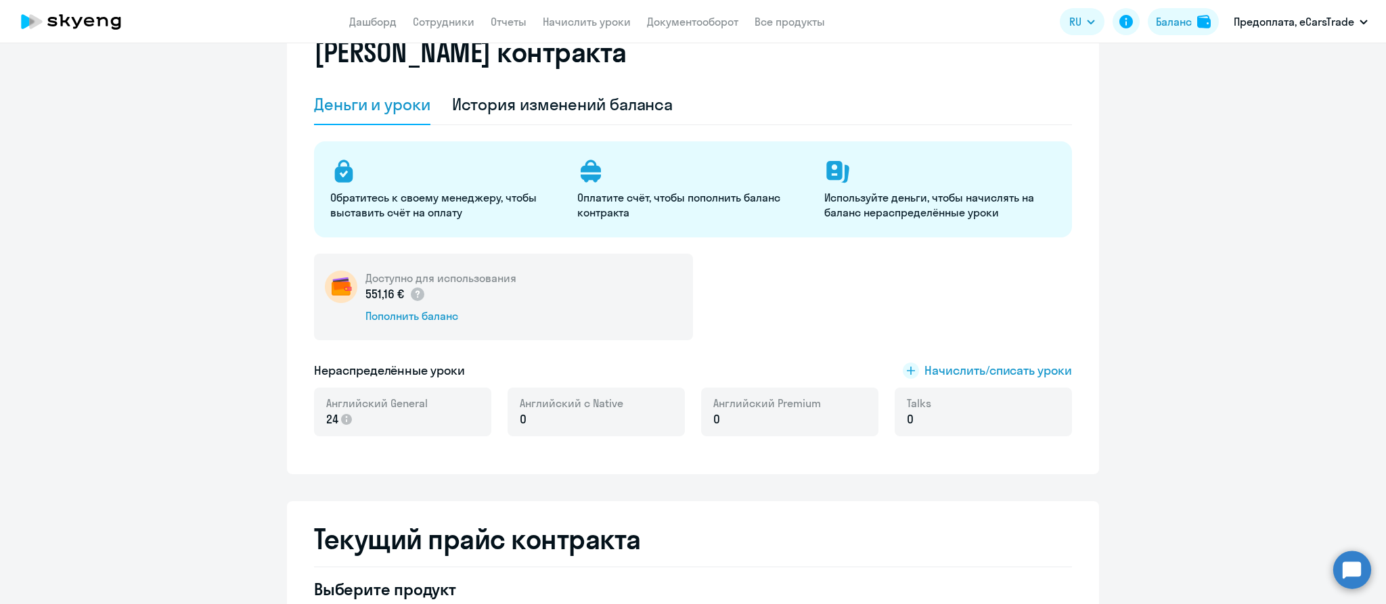
scroll to position [60, 0]
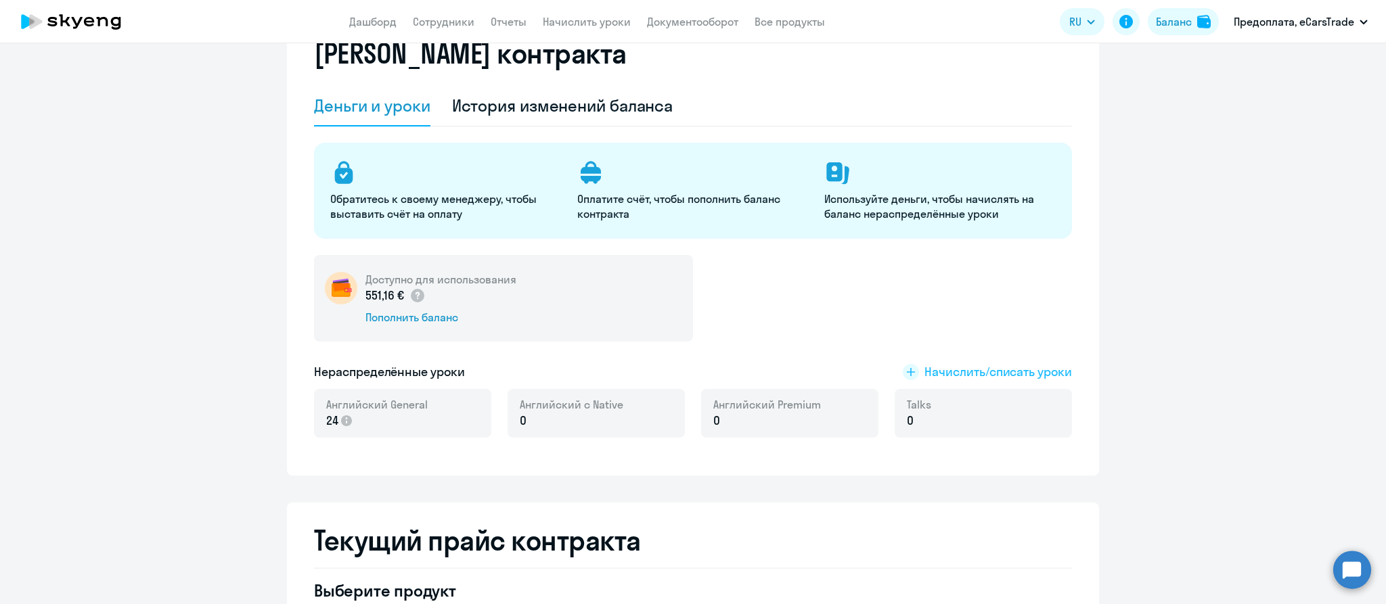
click at [950, 367] on span "Начислить/списать уроки" at bounding box center [998, 372] width 148 height 18
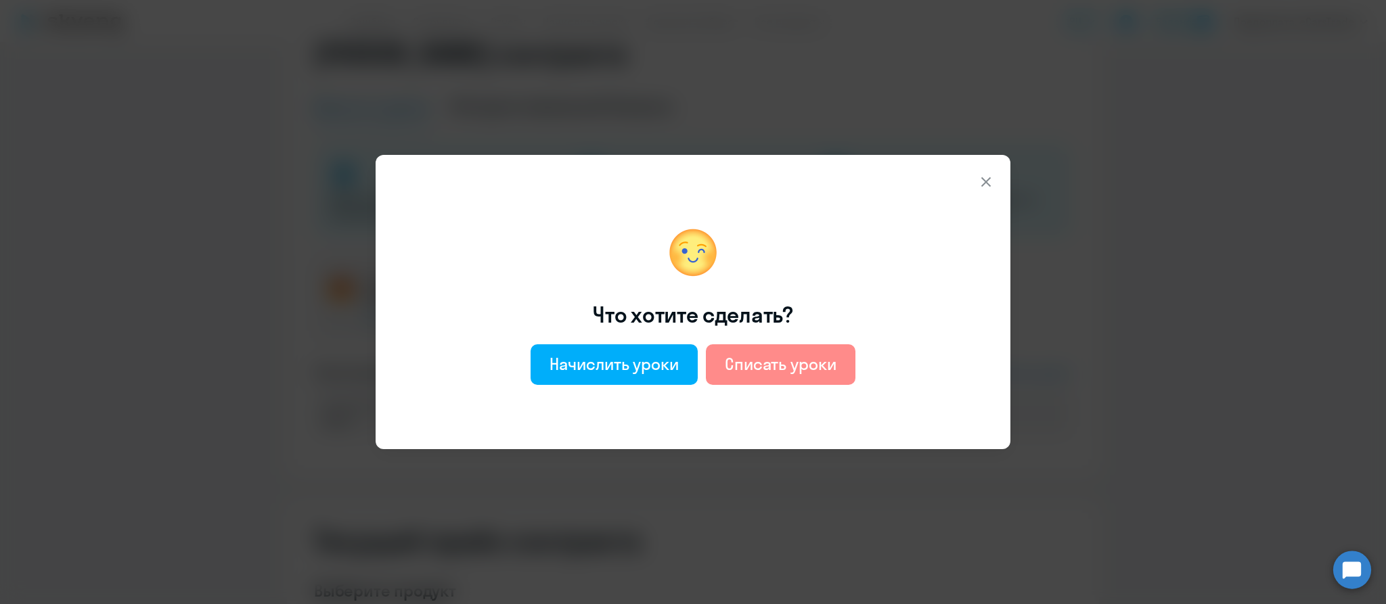
click at [761, 370] on div "Списать уроки" at bounding box center [781, 364] width 112 height 22
select select "english_adult_not_native_speaker"
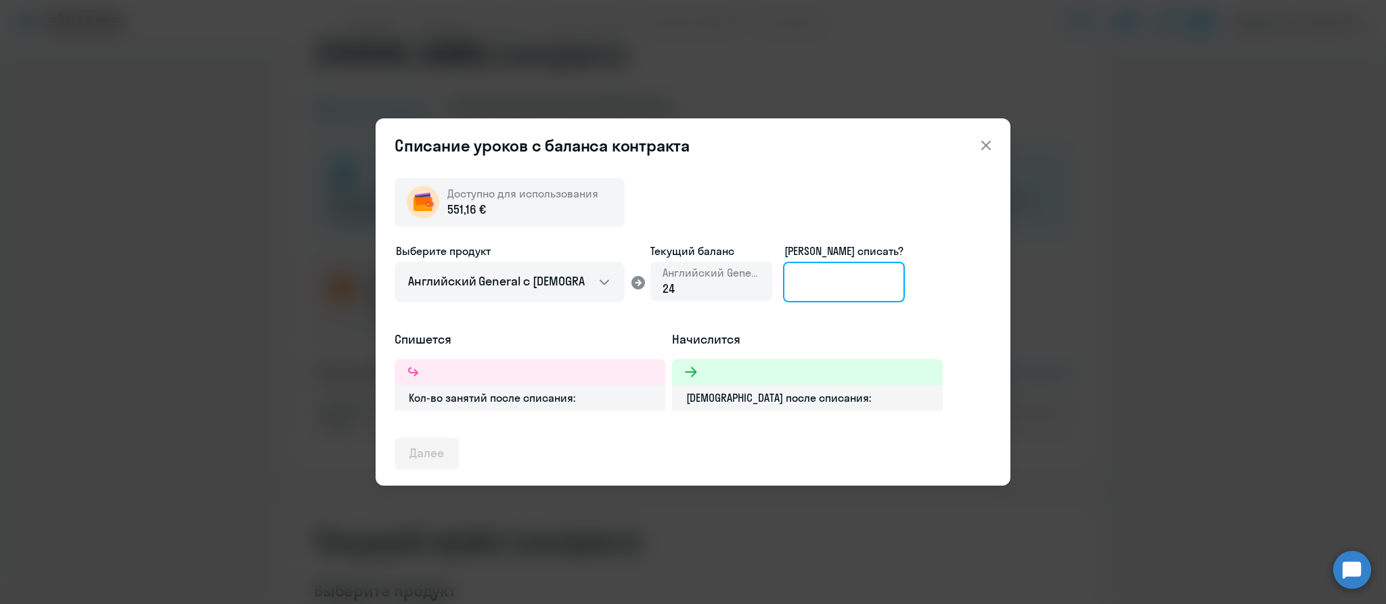
click at [828, 285] on input at bounding box center [844, 282] width 122 height 41
type input "8"
click at [992, 139] on icon at bounding box center [986, 145] width 16 height 16
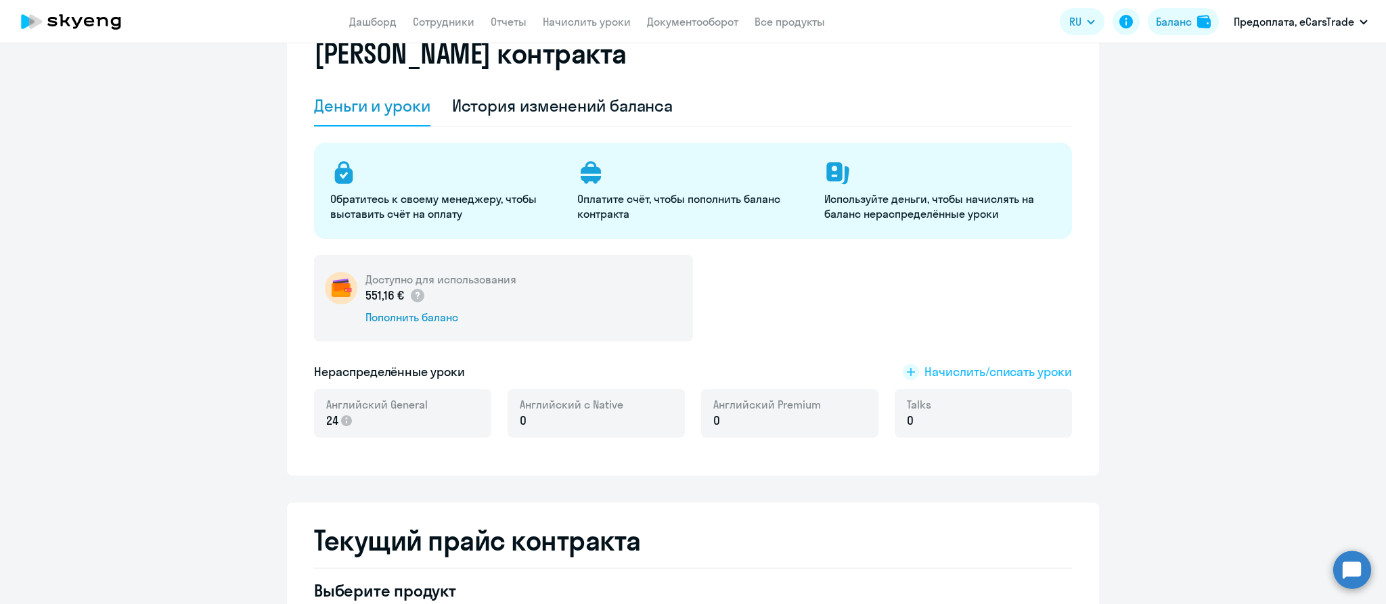
click at [940, 373] on span "Начислить/списать уроки" at bounding box center [998, 372] width 148 height 18
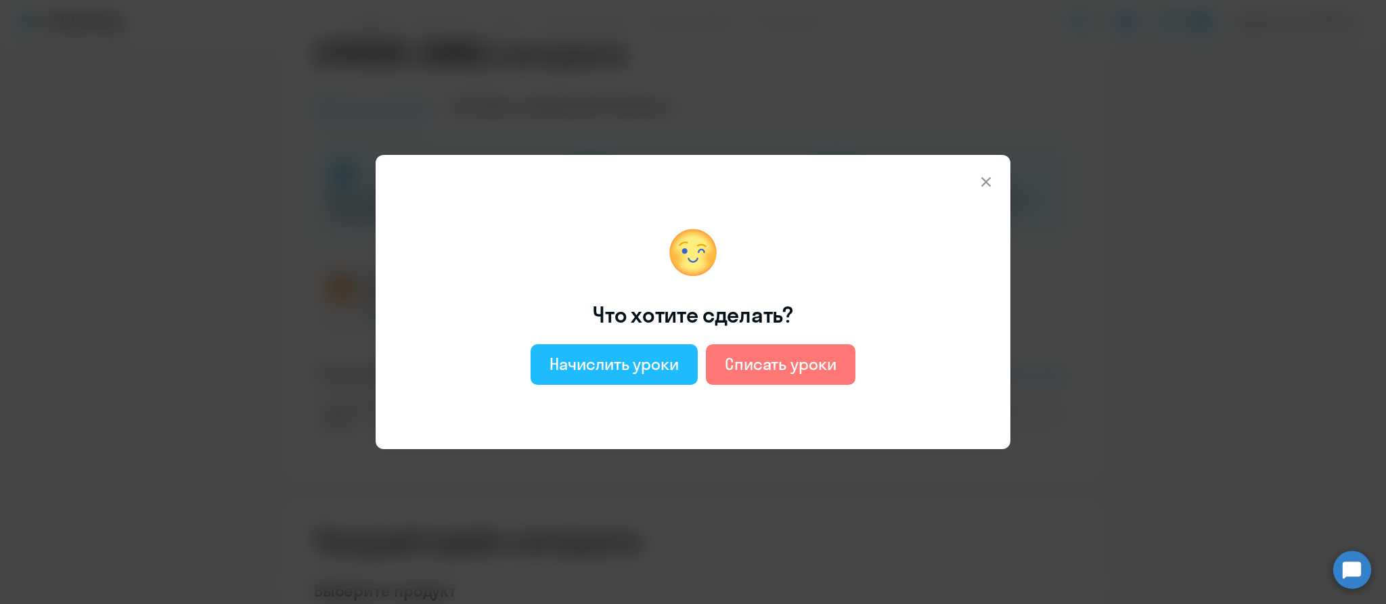
click at [602, 359] on div "Начислить уроки" at bounding box center [613, 364] width 129 height 22
select select "english_adult_not_native_speaker"
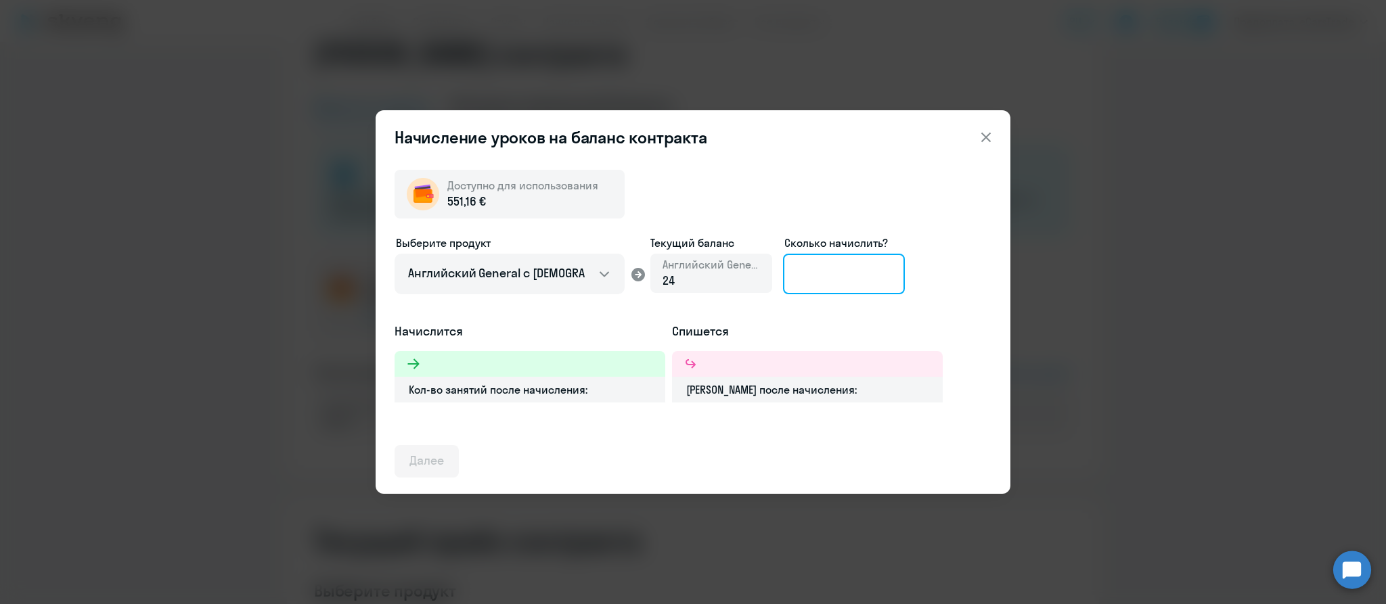
click at [817, 281] on input at bounding box center [844, 274] width 122 height 41
type input "8"
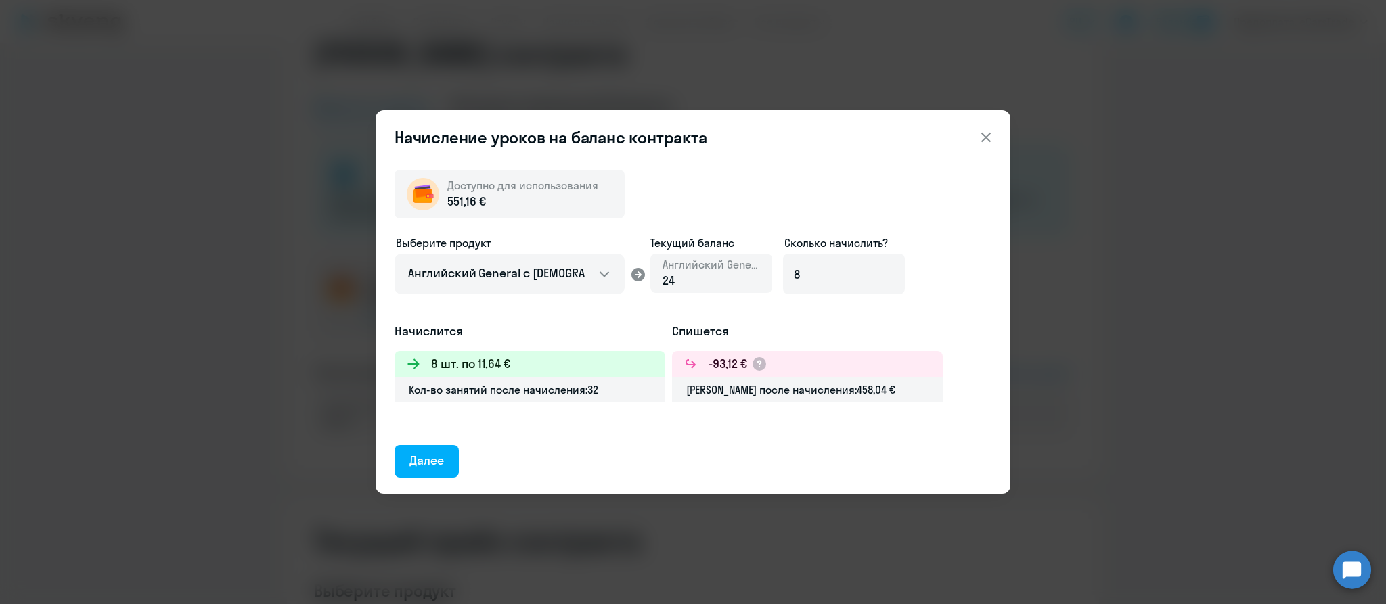
click at [983, 141] on icon at bounding box center [986, 137] width 16 height 16
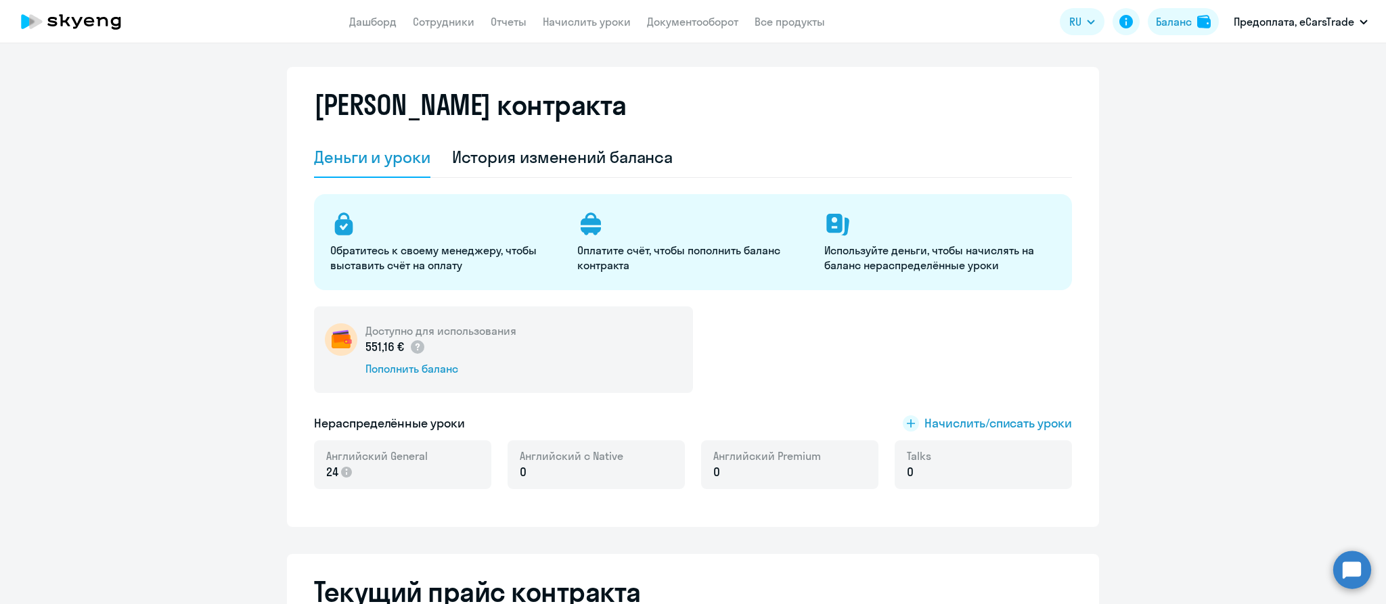
scroll to position [0, 0]
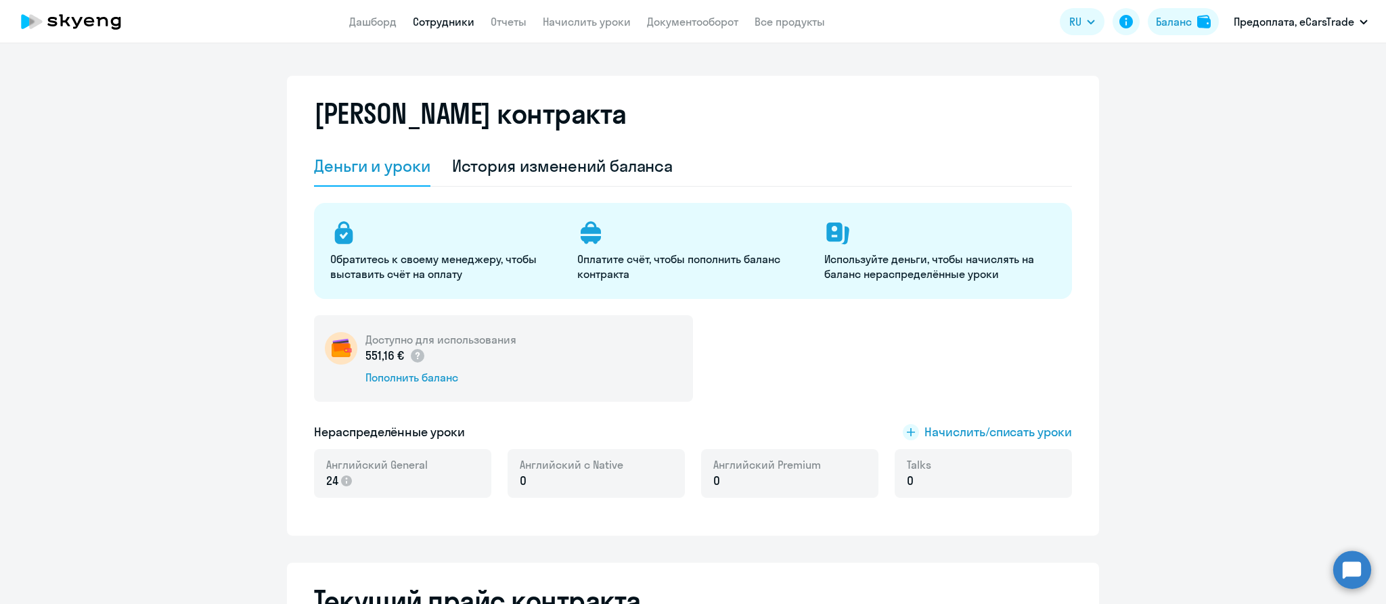
click at [443, 23] on link "Сотрудники" at bounding box center [444, 22] width 62 height 14
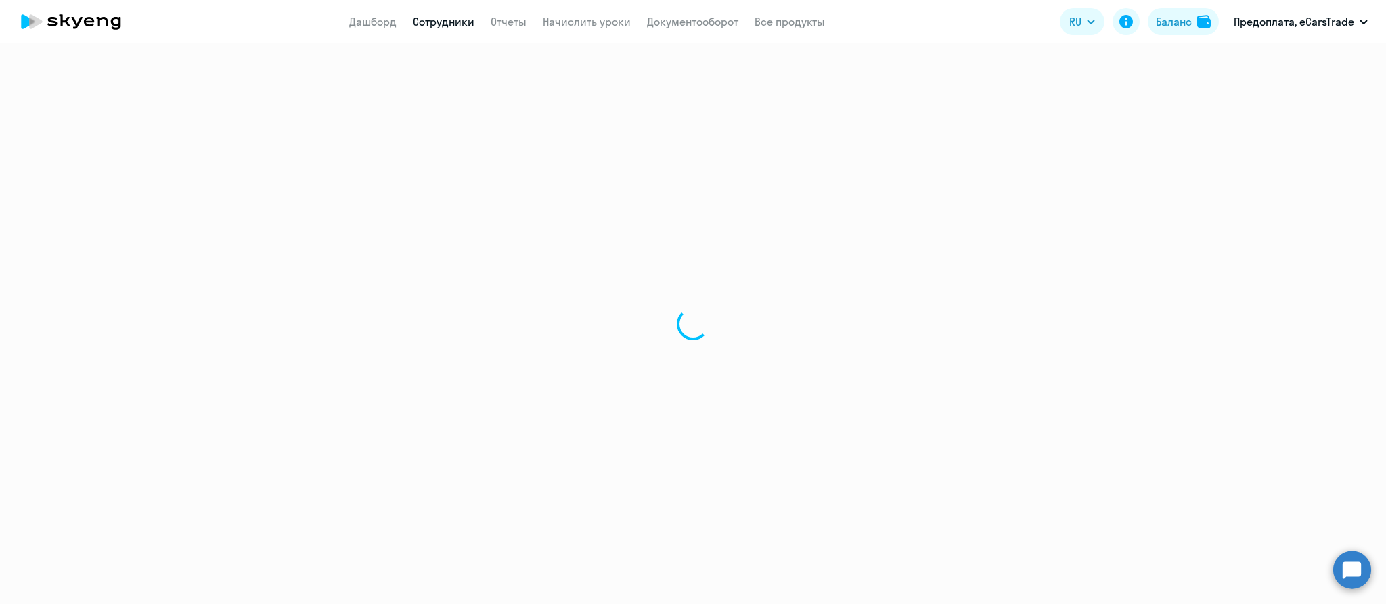
select select "30"
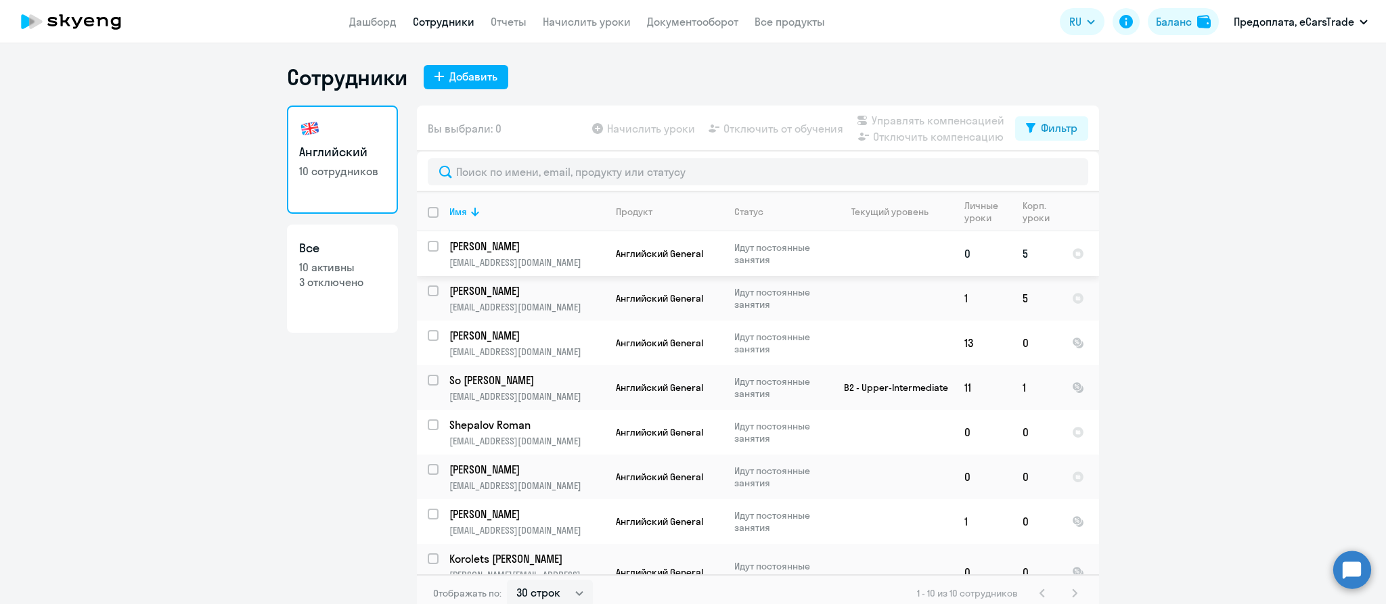
click at [499, 250] on p "[PERSON_NAME]" at bounding box center [525, 246] width 153 height 15
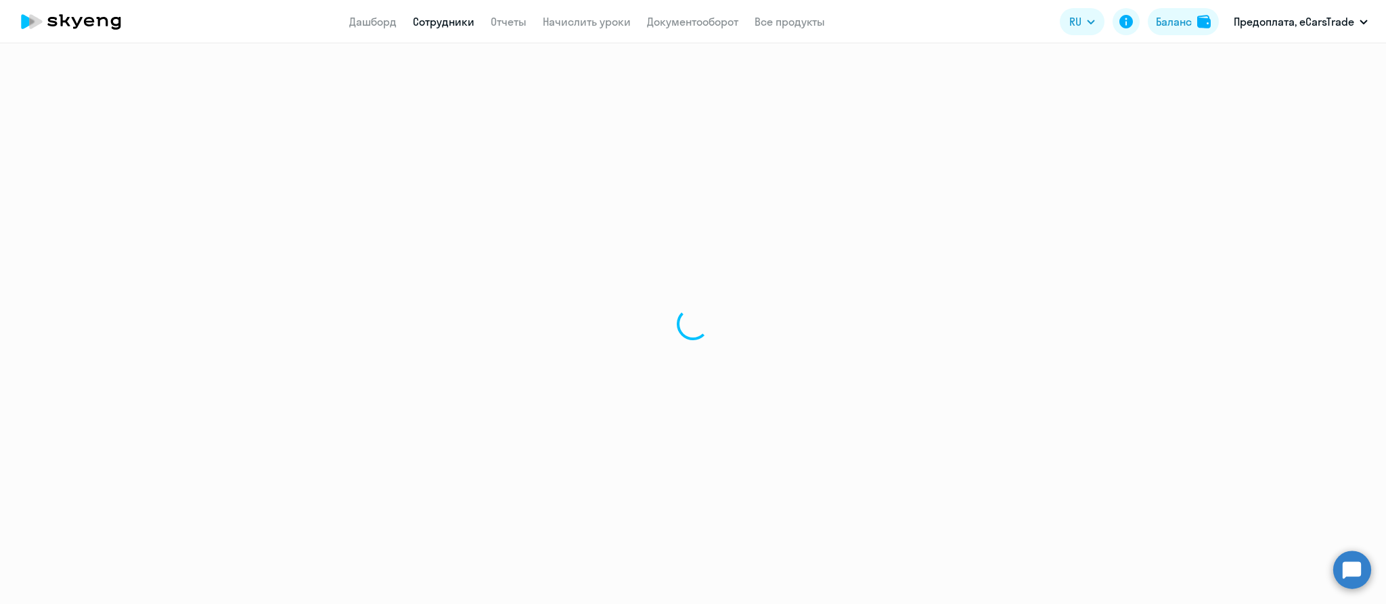
select select "english"
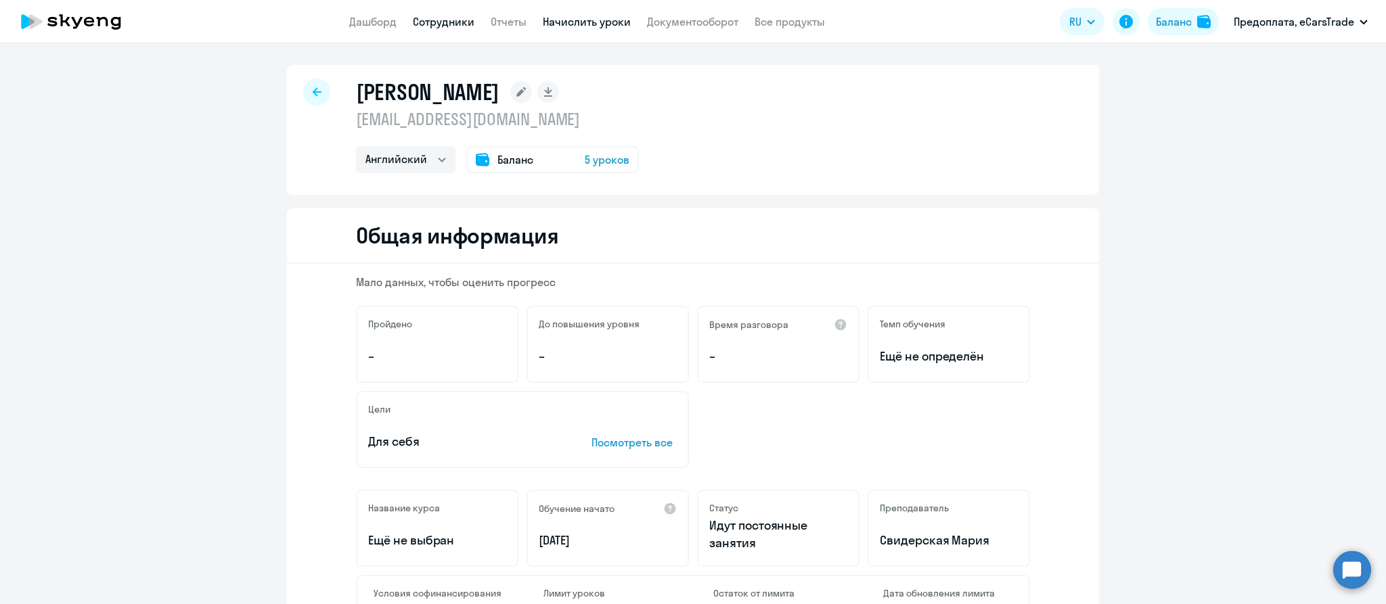
click at [570, 27] on link "Начислить уроки" at bounding box center [587, 22] width 88 height 14
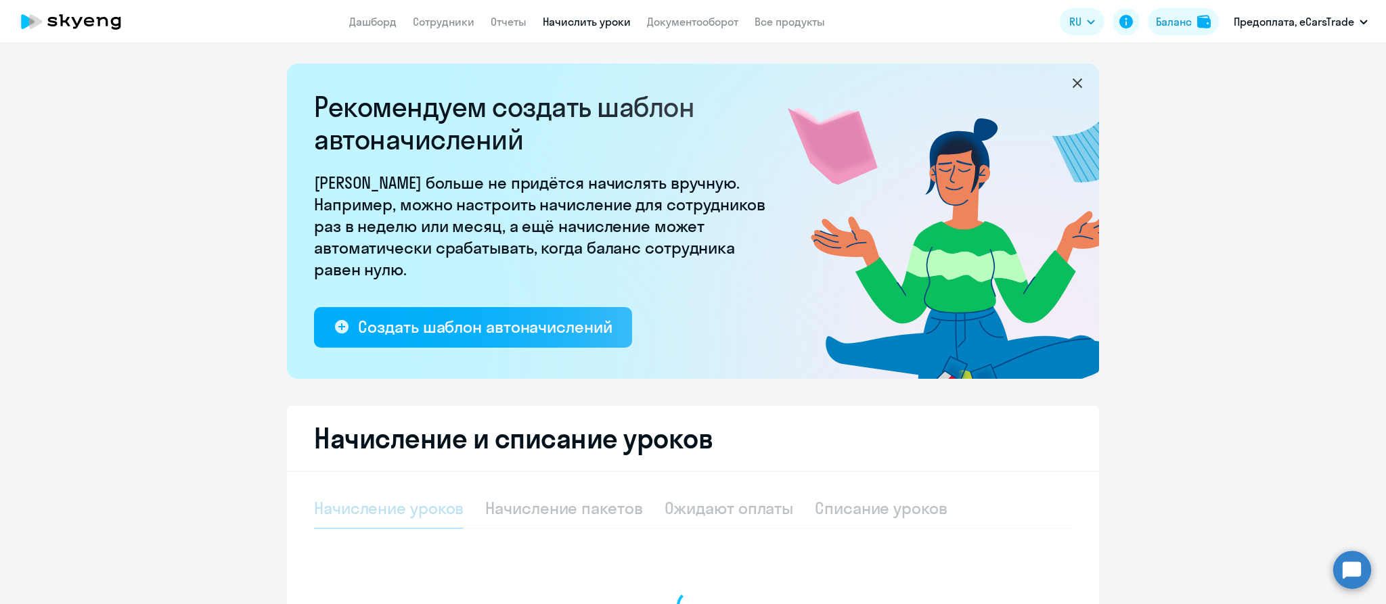
select select "10"
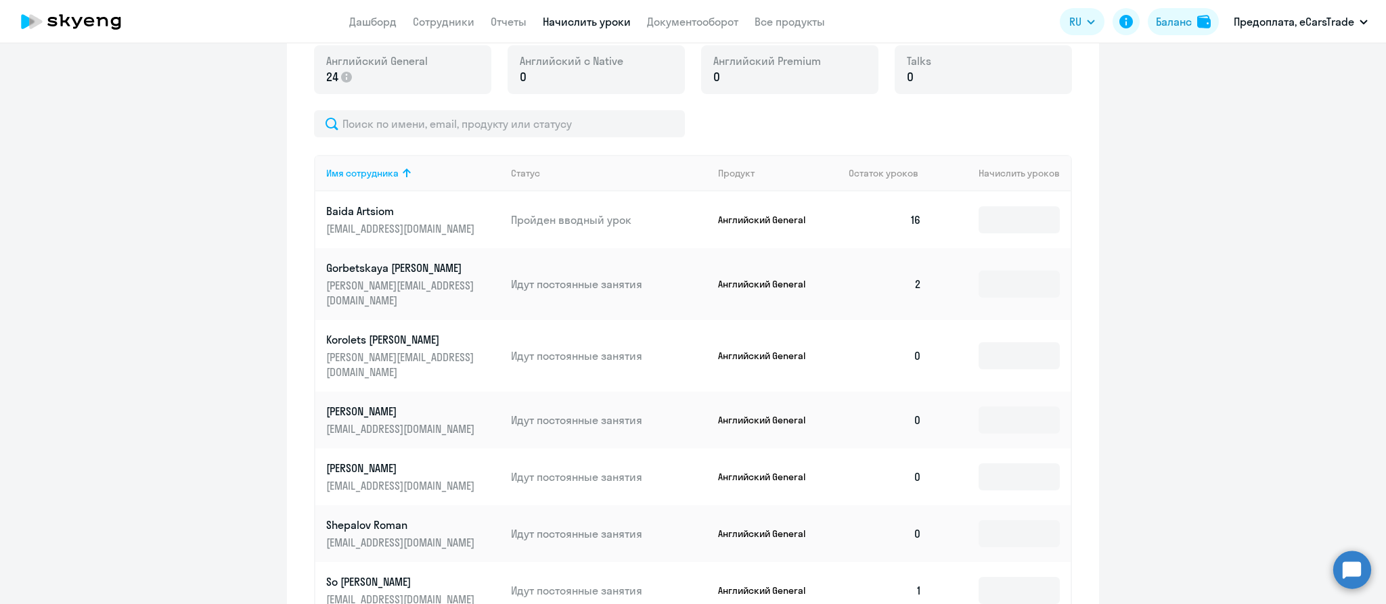
scroll to position [502, 0]
click at [1020, 220] on input at bounding box center [1018, 217] width 81 height 27
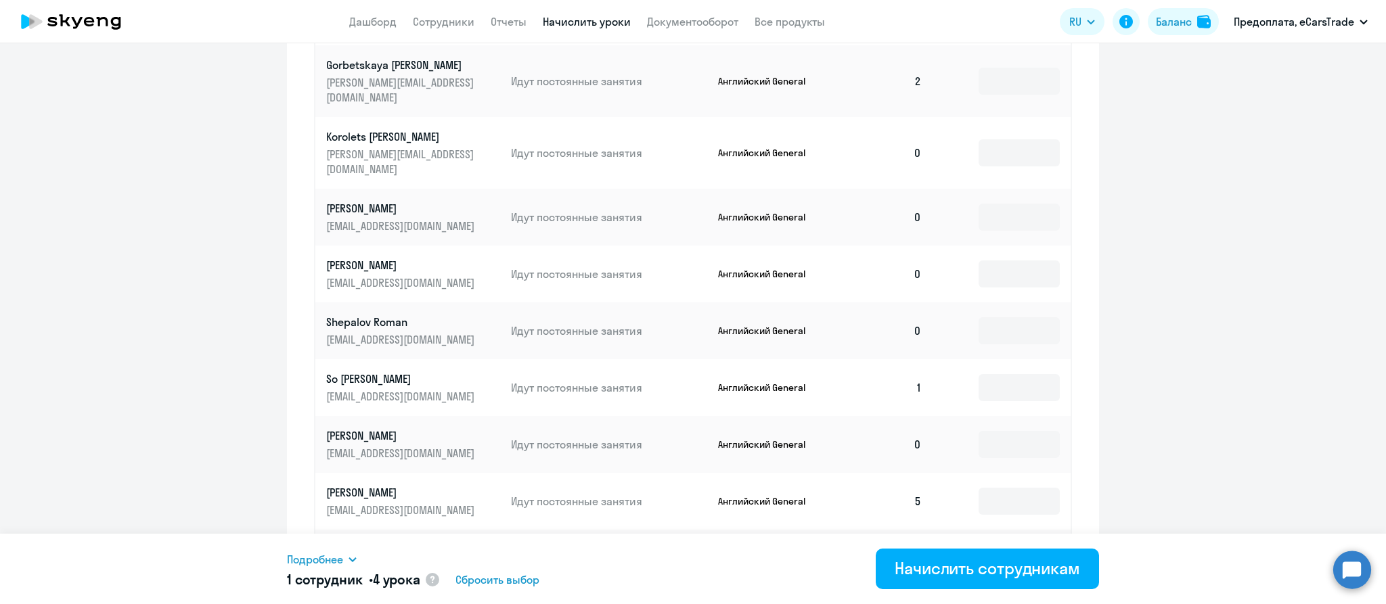
scroll to position [706, 0]
type input "4"
click at [1001, 258] on input at bounding box center [1018, 271] width 81 height 27
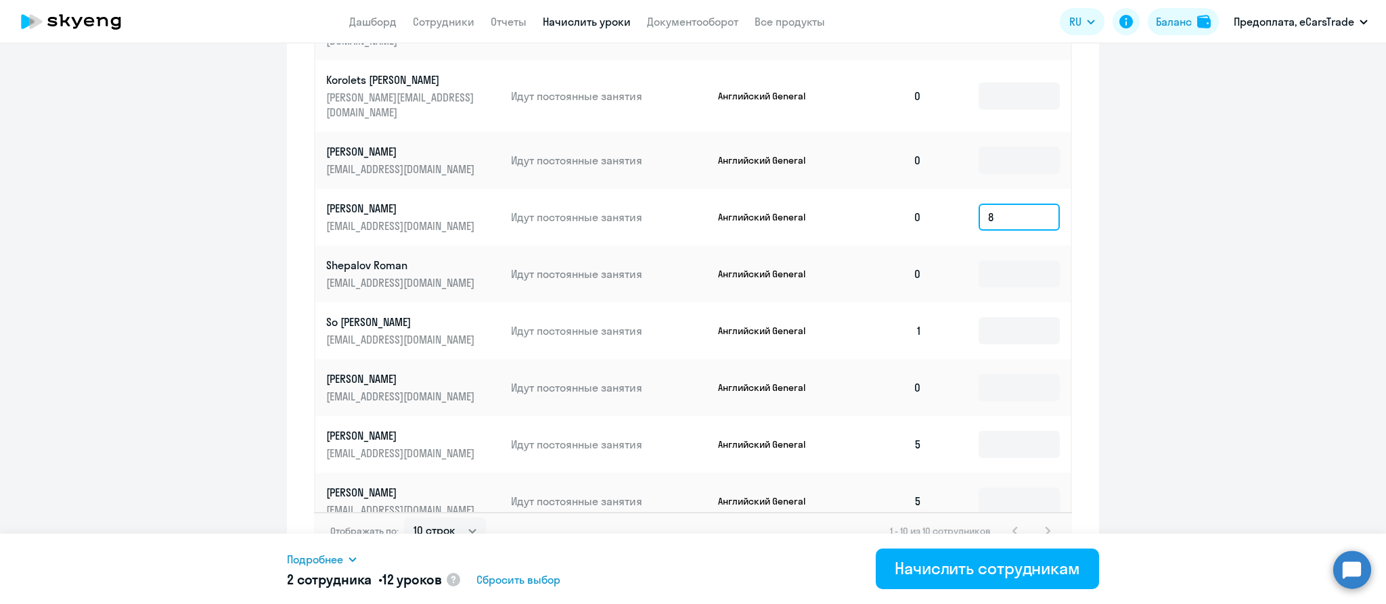
scroll to position [769, 0]
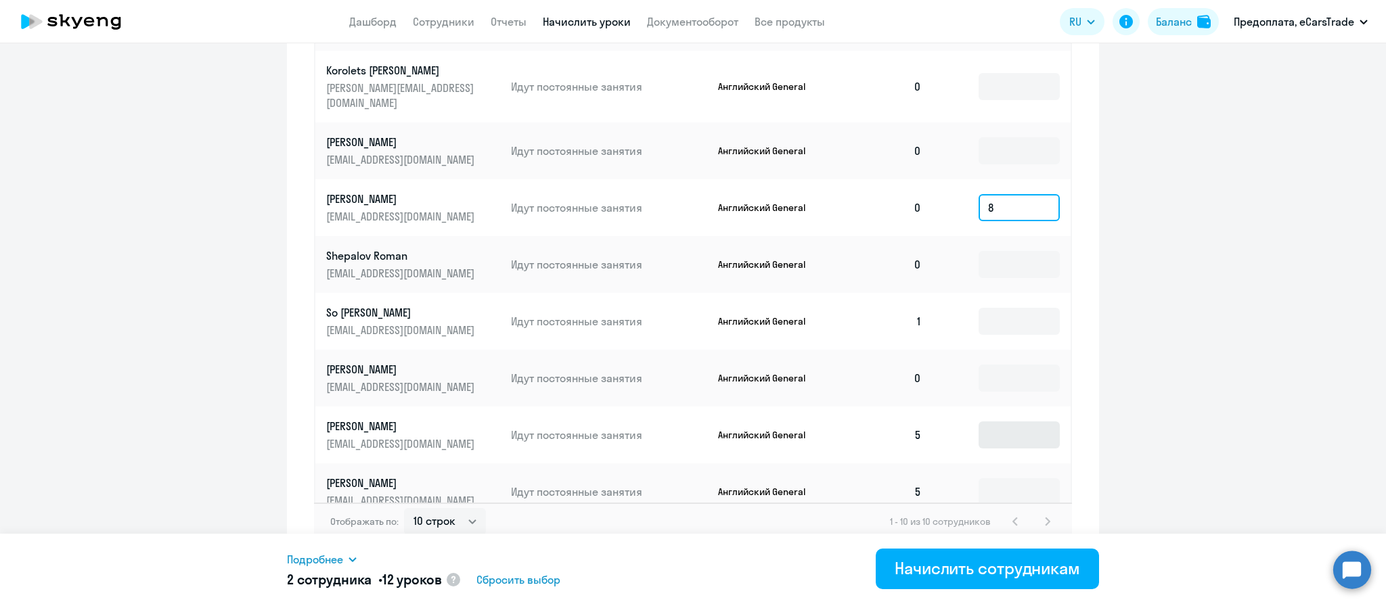
type input "8"
click at [1028, 422] on input at bounding box center [1018, 435] width 81 height 27
type input "4"
click at [1032, 478] on input at bounding box center [1018, 491] width 81 height 27
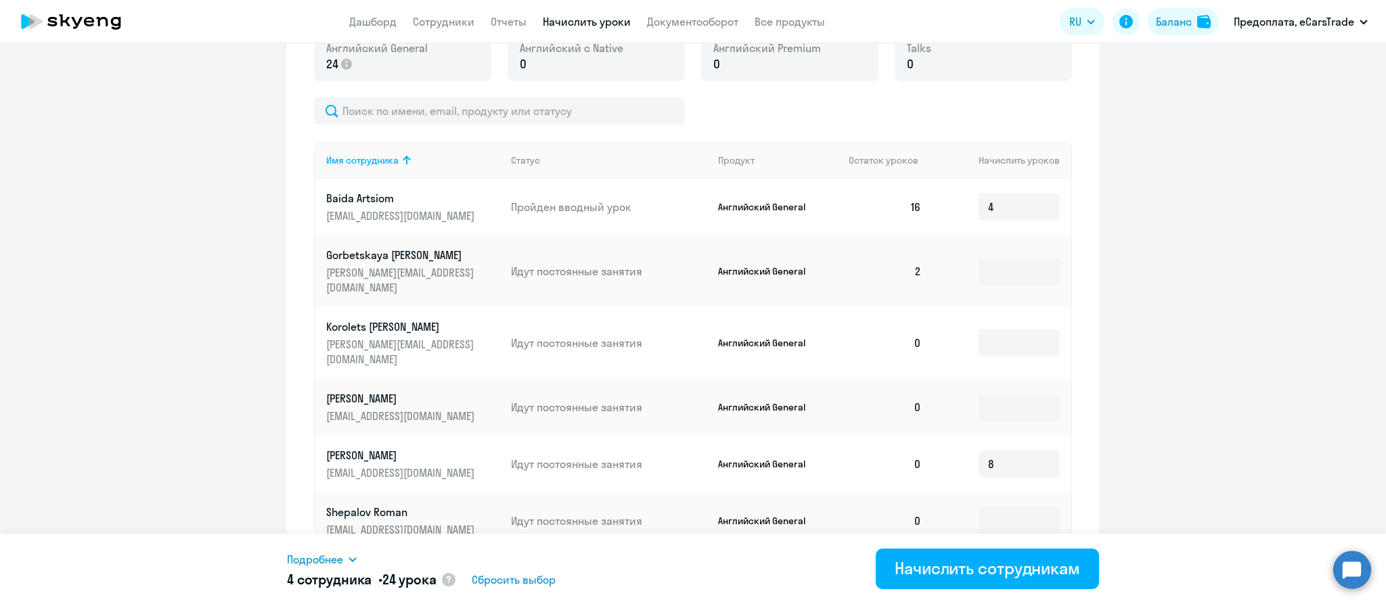
scroll to position [491, 0]
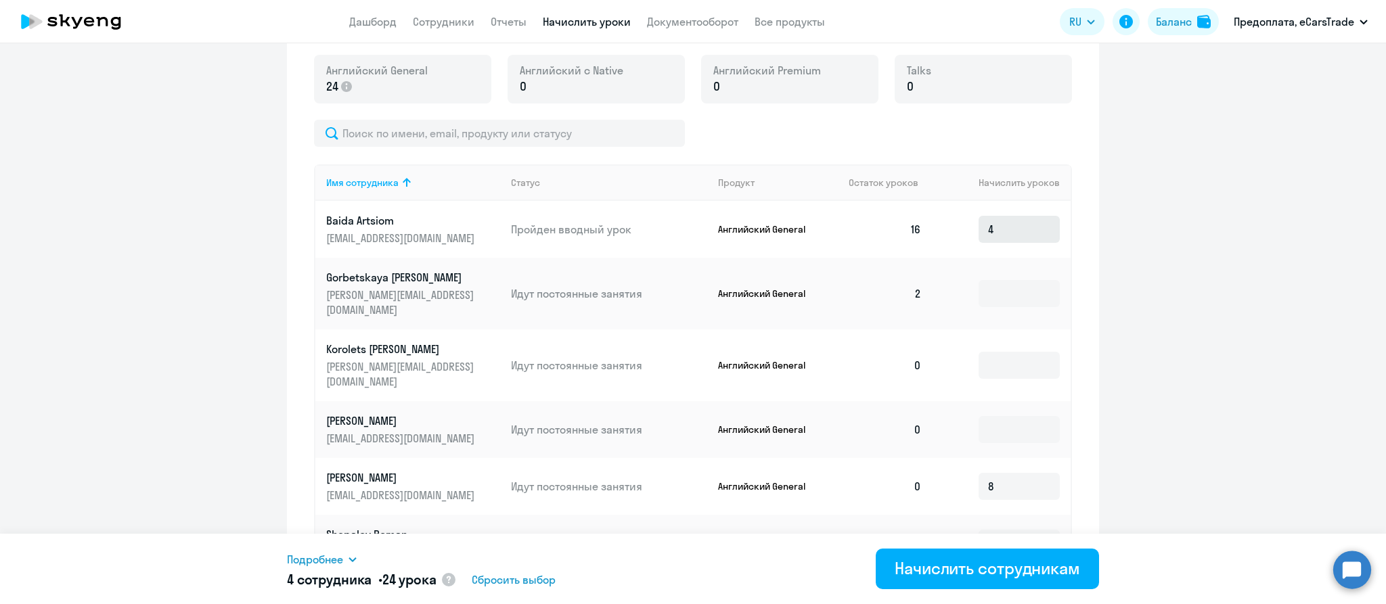
type input "8"
click at [1002, 229] on input "4" at bounding box center [1018, 229] width 81 height 27
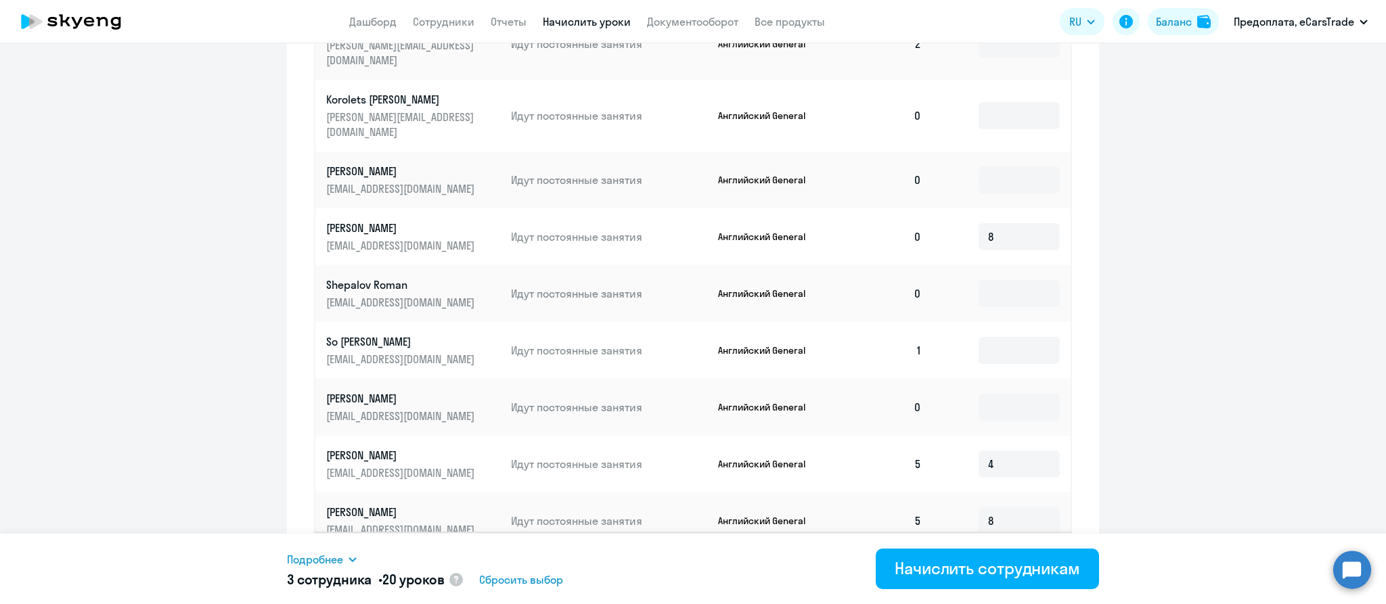
scroll to position [769, 0]
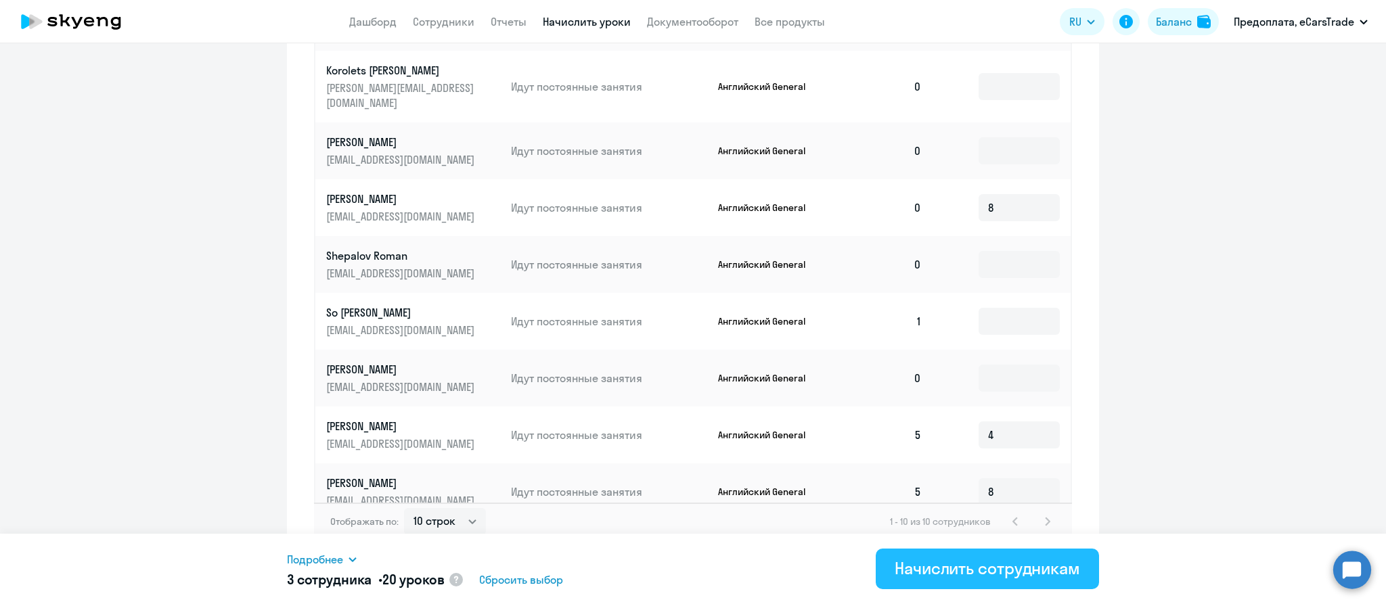
click at [972, 579] on button "Начислить сотрудникам" at bounding box center [987, 569] width 223 height 41
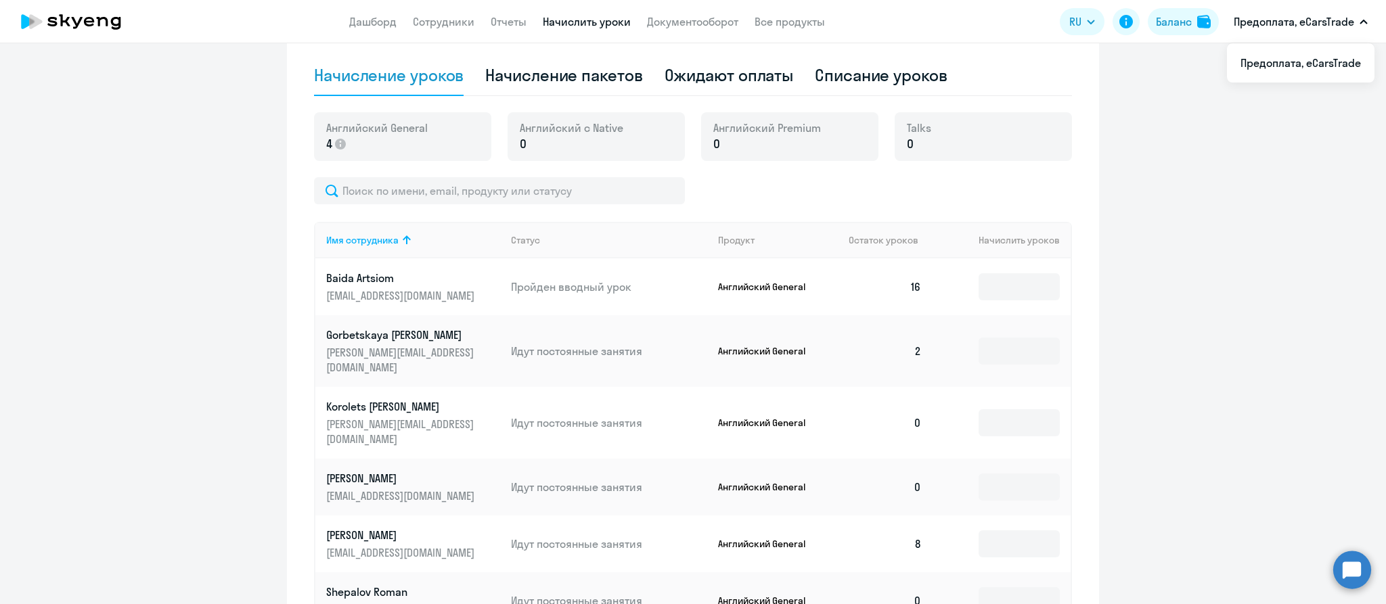
scroll to position [0, 0]
